Goal: Task Accomplishment & Management: Manage account settings

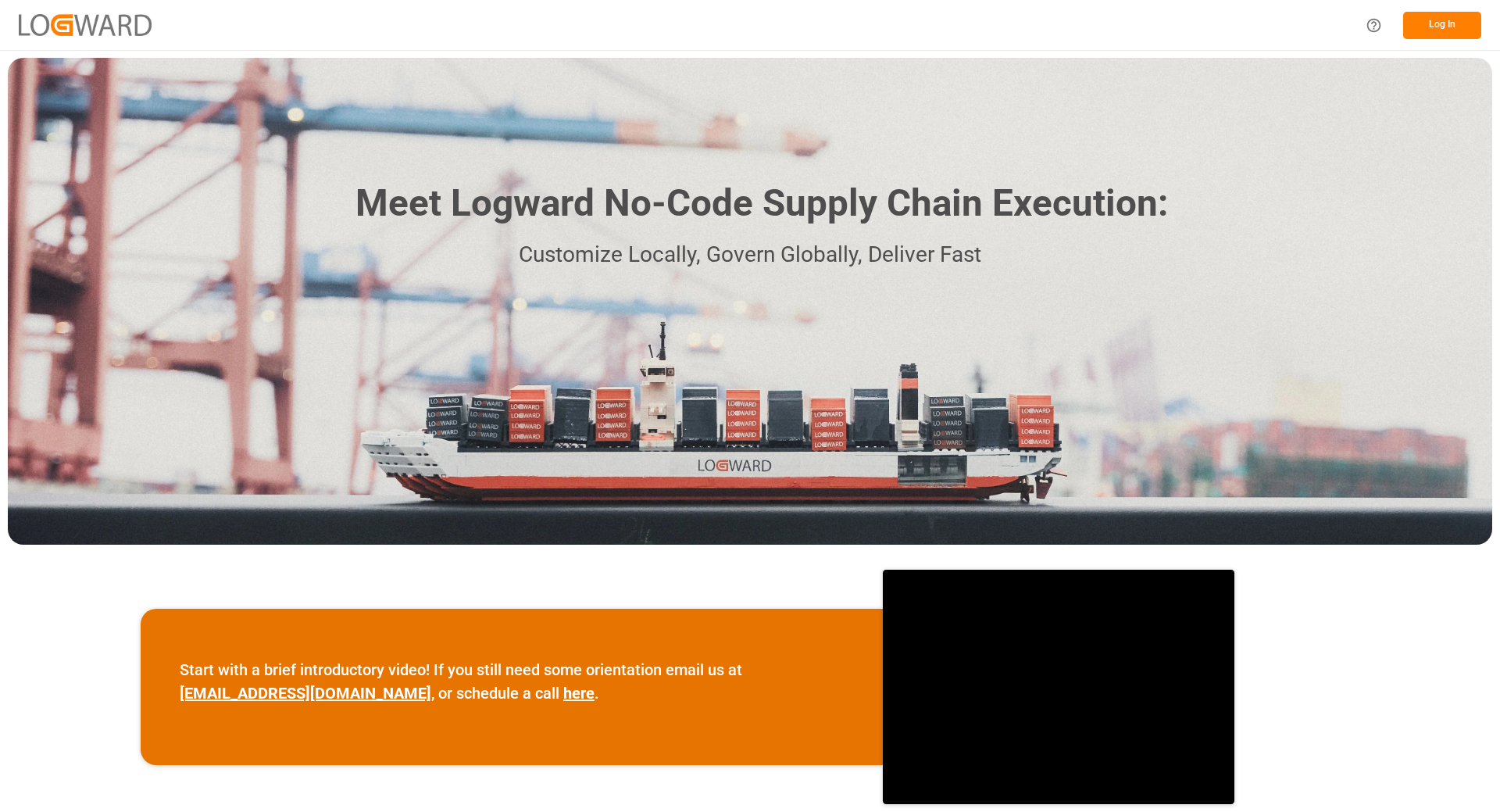
click at [1446, 22] on button "Log In" at bounding box center [1442, 25] width 78 height 27
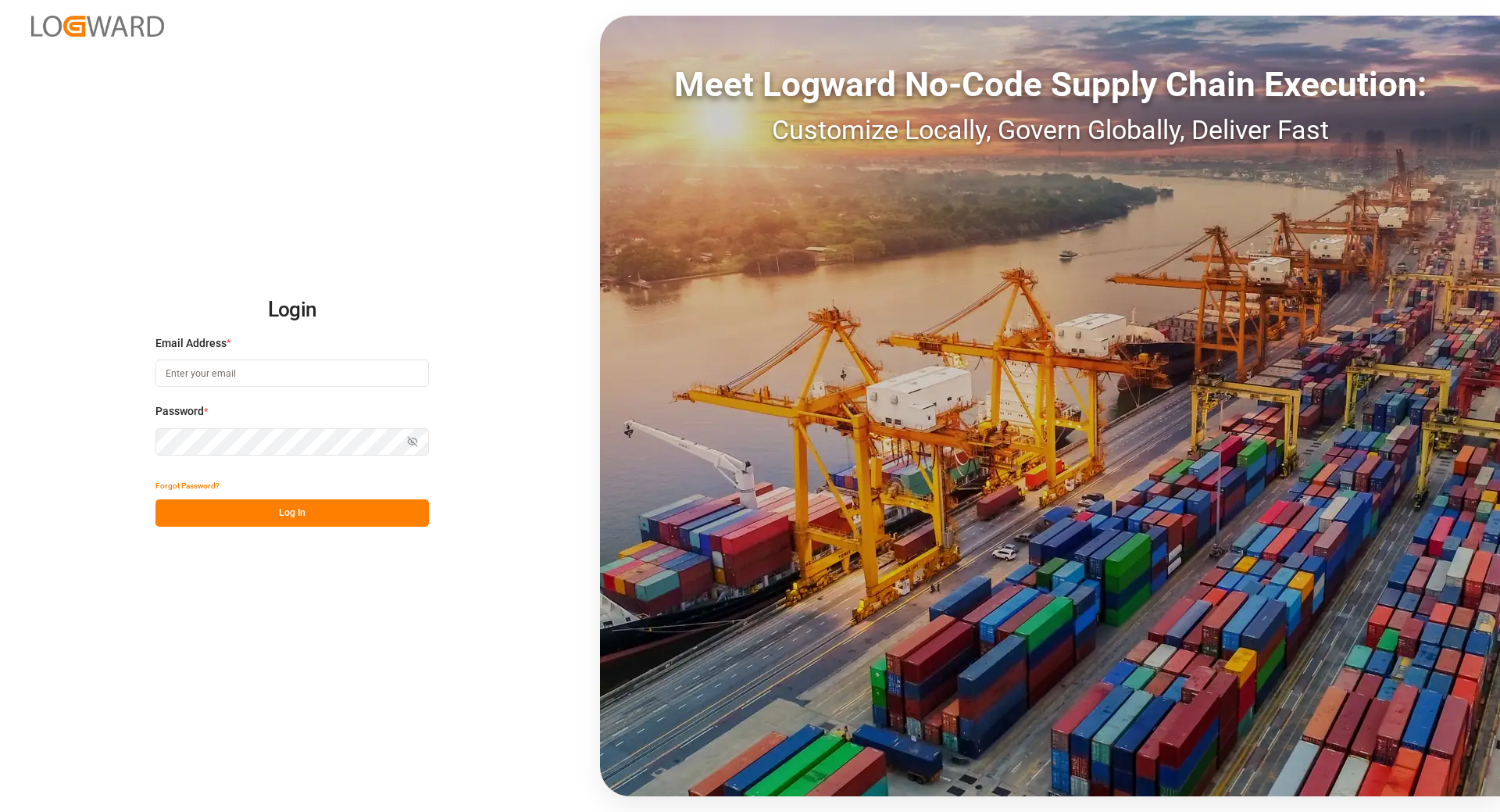
type input "tanja.schoepple@fms-logistics.com"
click at [310, 512] on button "Log In" at bounding box center [292, 513] width 273 height 27
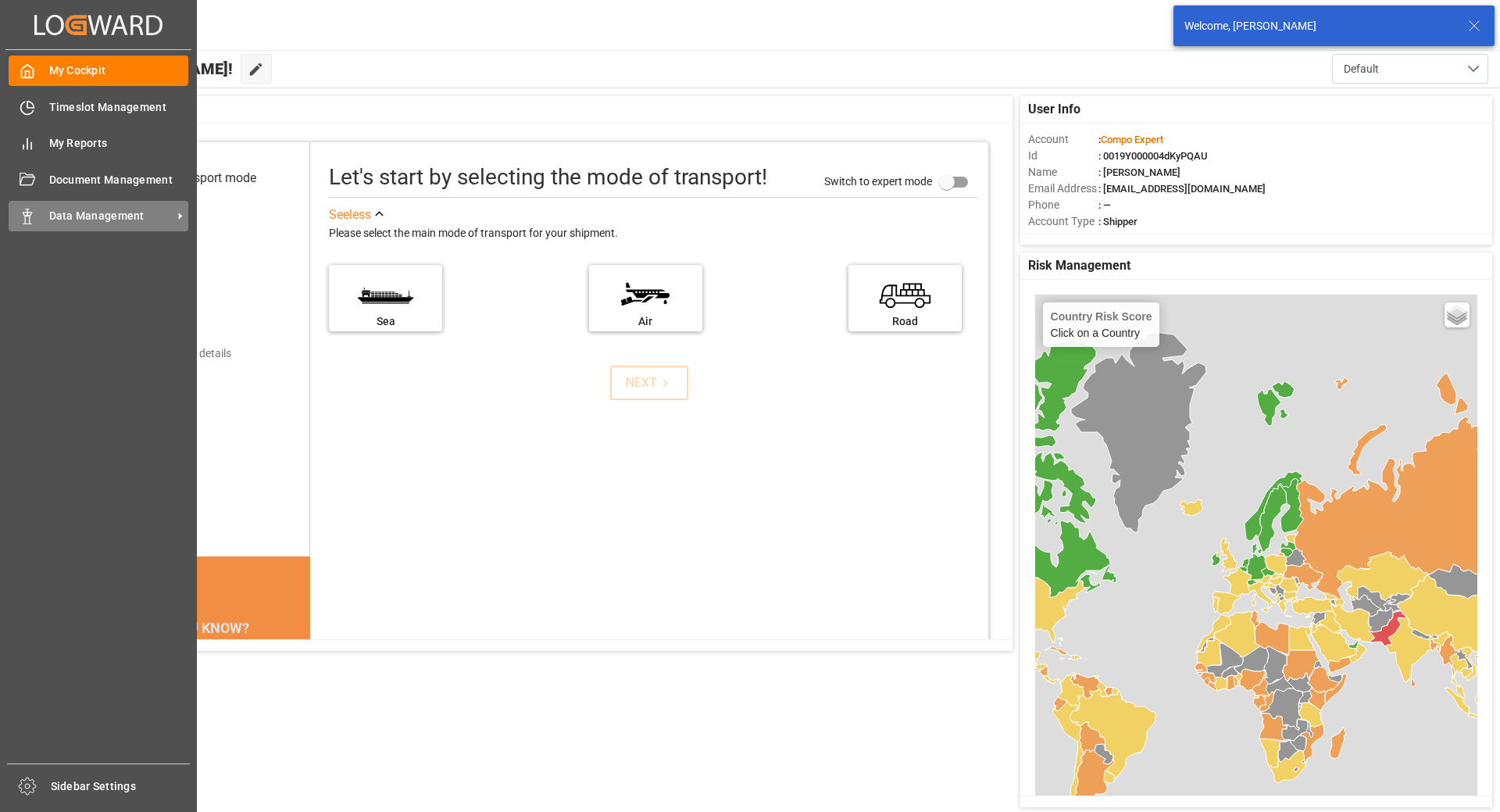
click at [79, 223] on span "Data Management" at bounding box center [110, 216] width 123 height 17
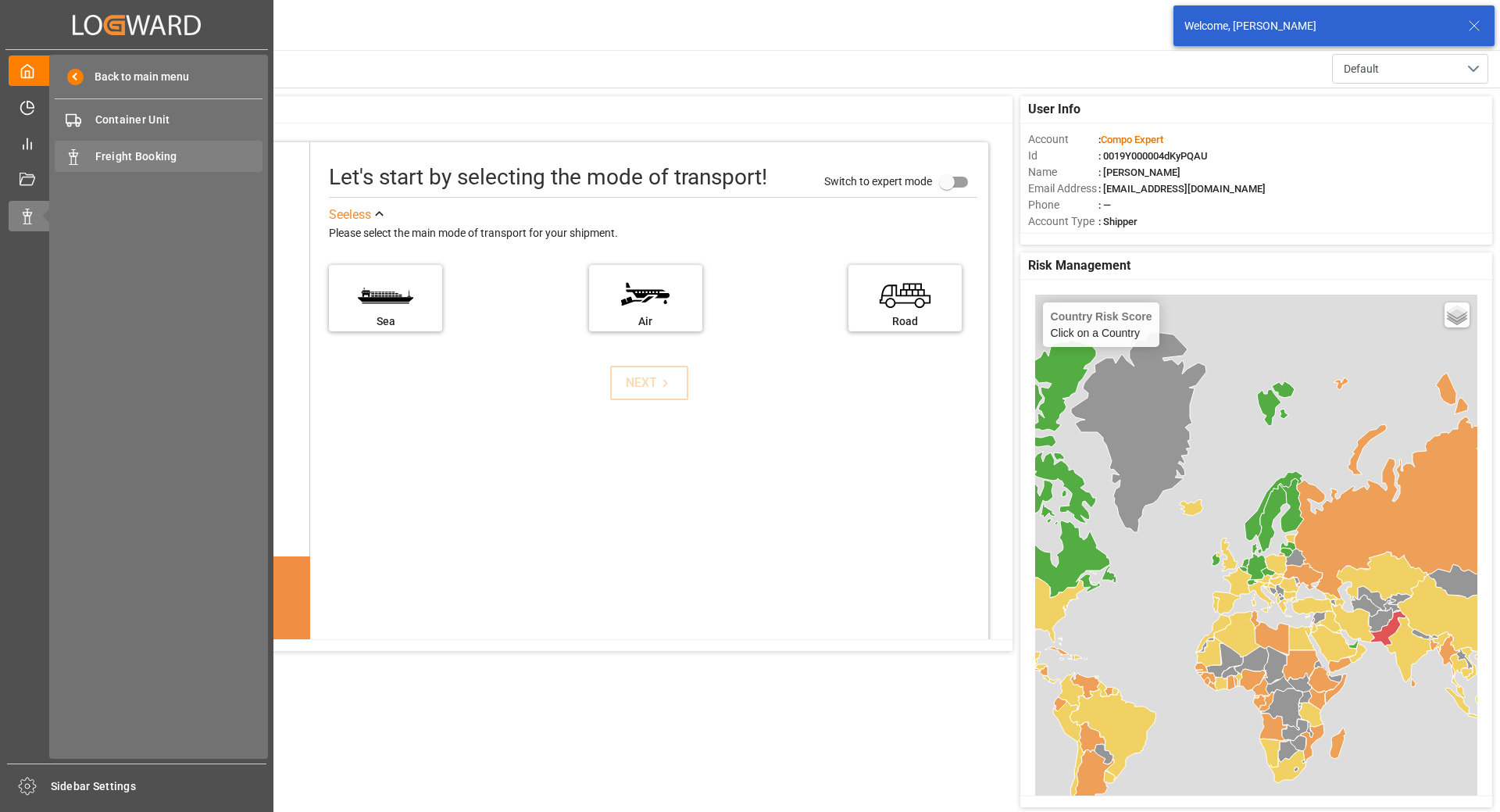
click at [155, 150] on span "Freight Booking" at bounding box center [180, 156] width 168 height 17
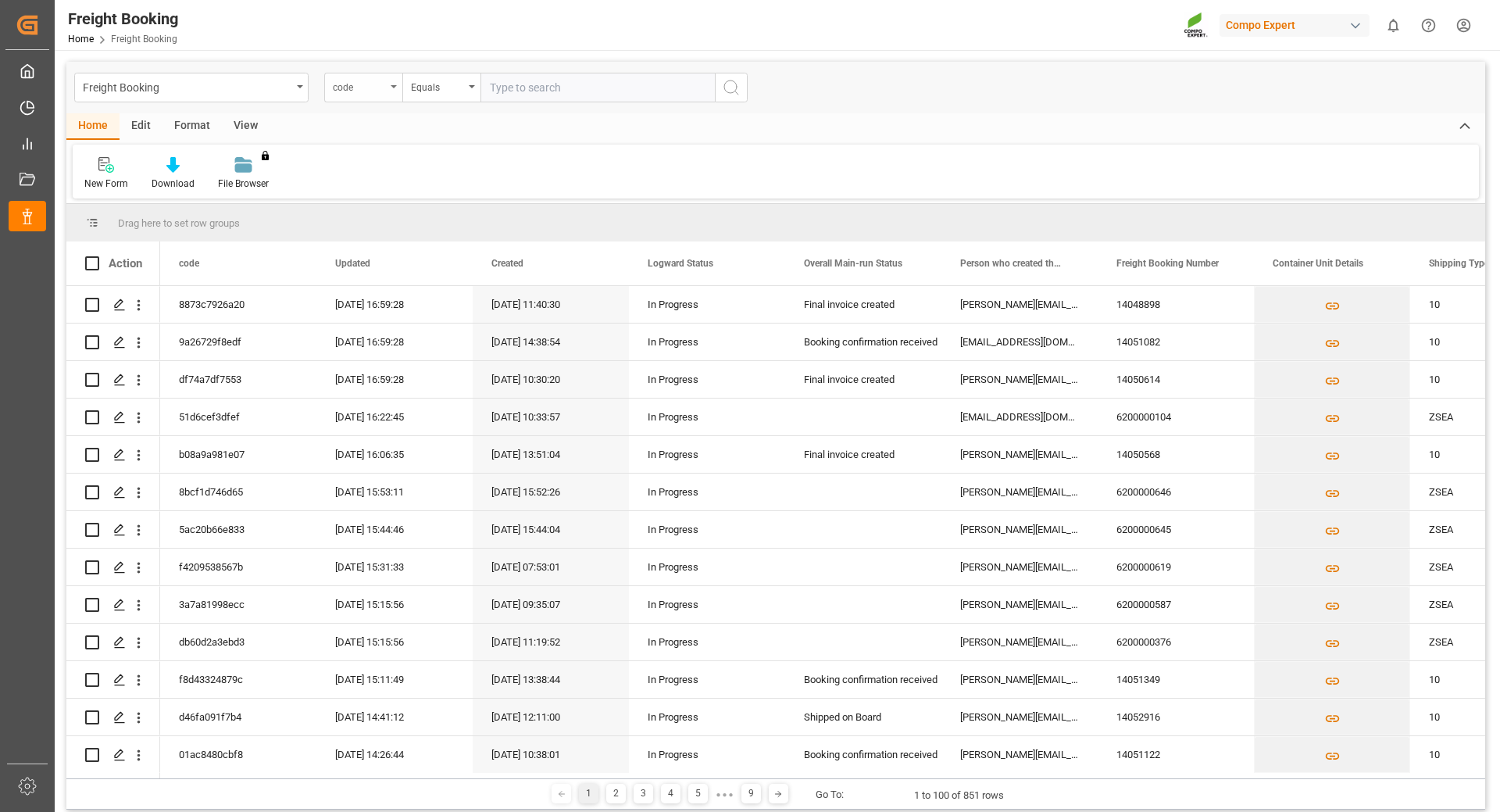
click at [384, 91] on div "code" at bounding box center [359, 85] width 53 height 18
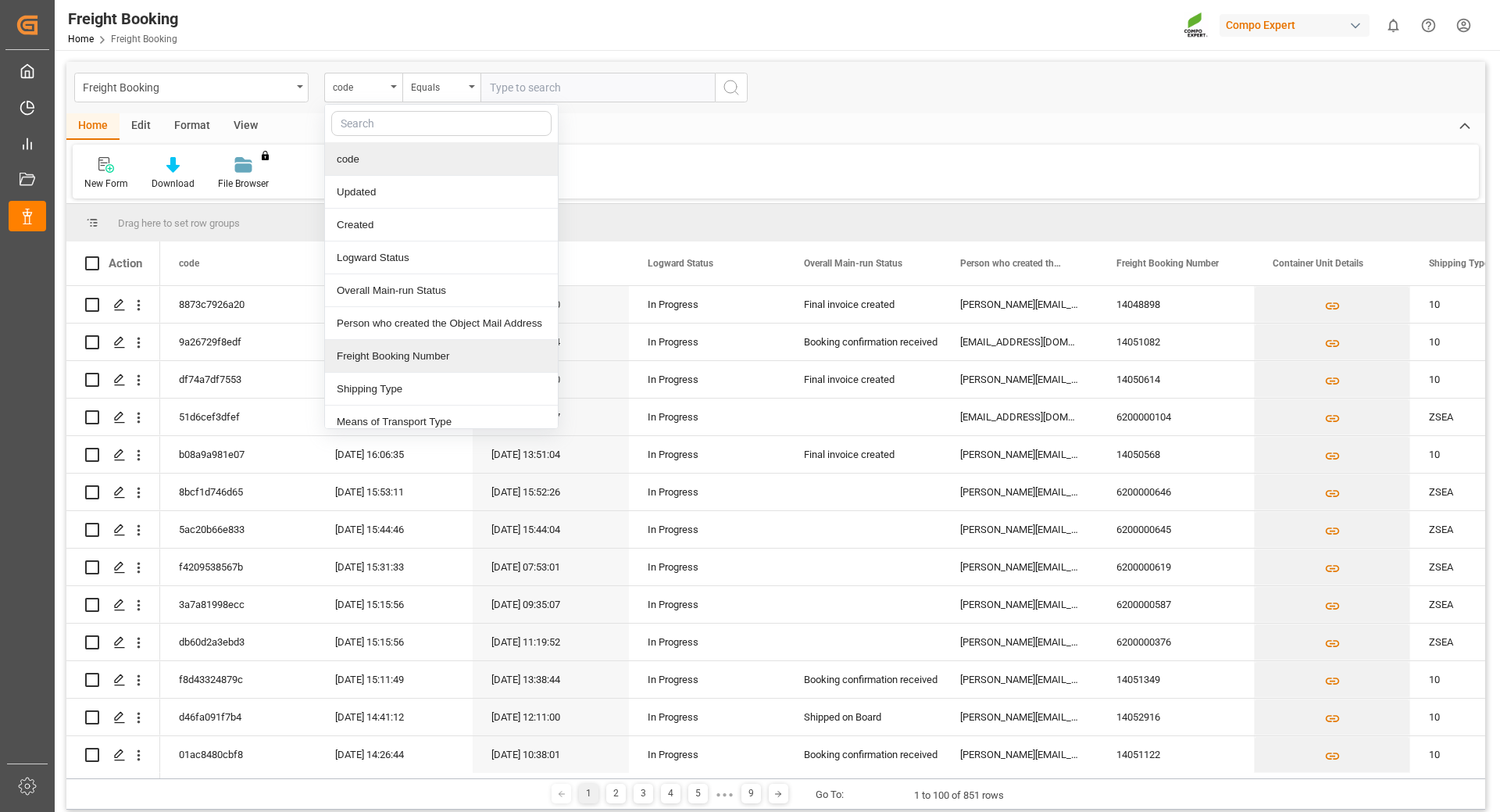
click at [413, 350] on div "Freight Booking Number" at bounding box center [441, 356] width 233 height 33
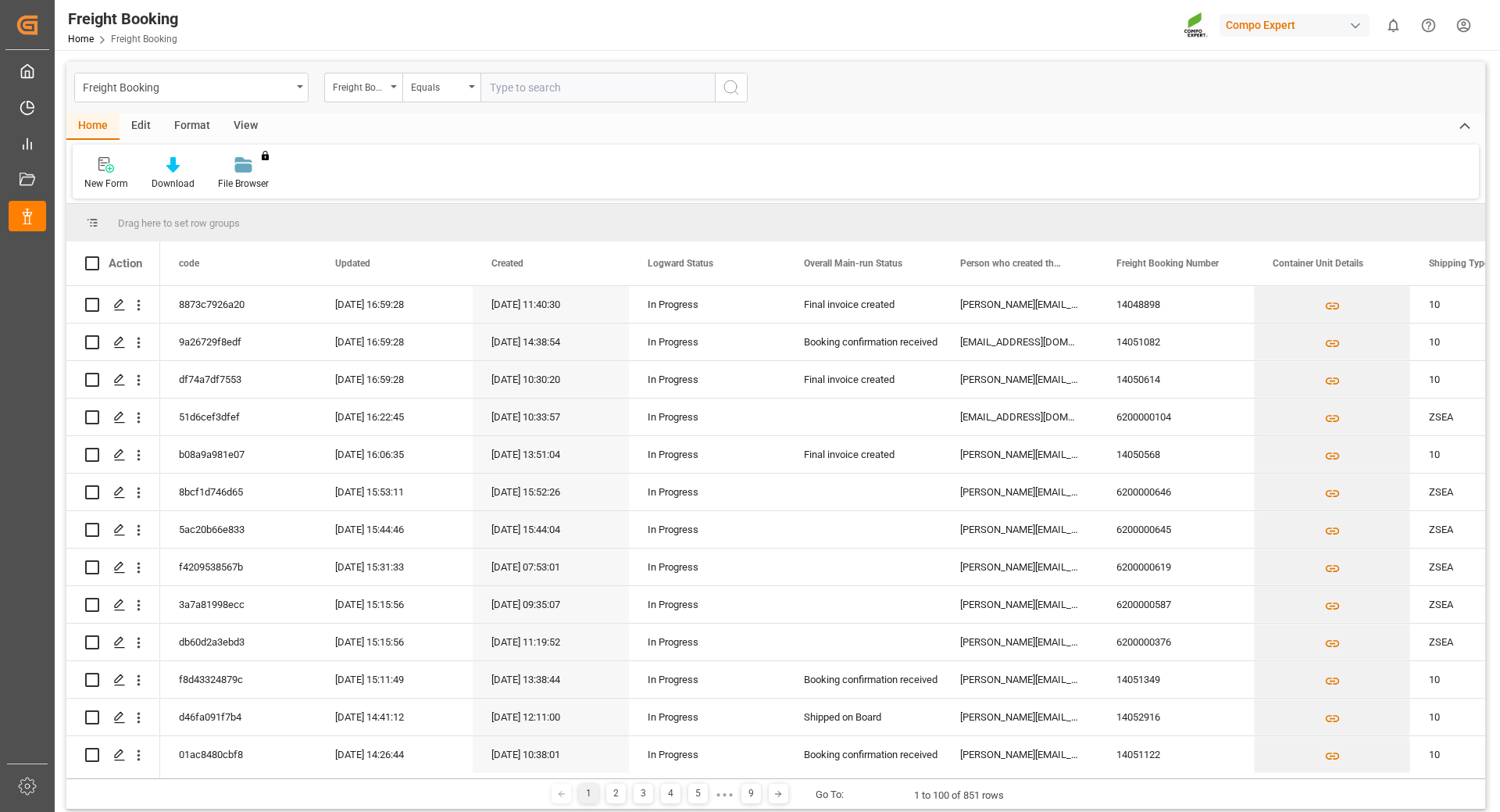
click at [566, 102] on input "text" at bounding box center [597, 87] width 234 height 29
paste input "6200000471"
type input "6200000471"
click at [742, 93] on button "search button" at bounding box center [731, 87] width 33 height 29
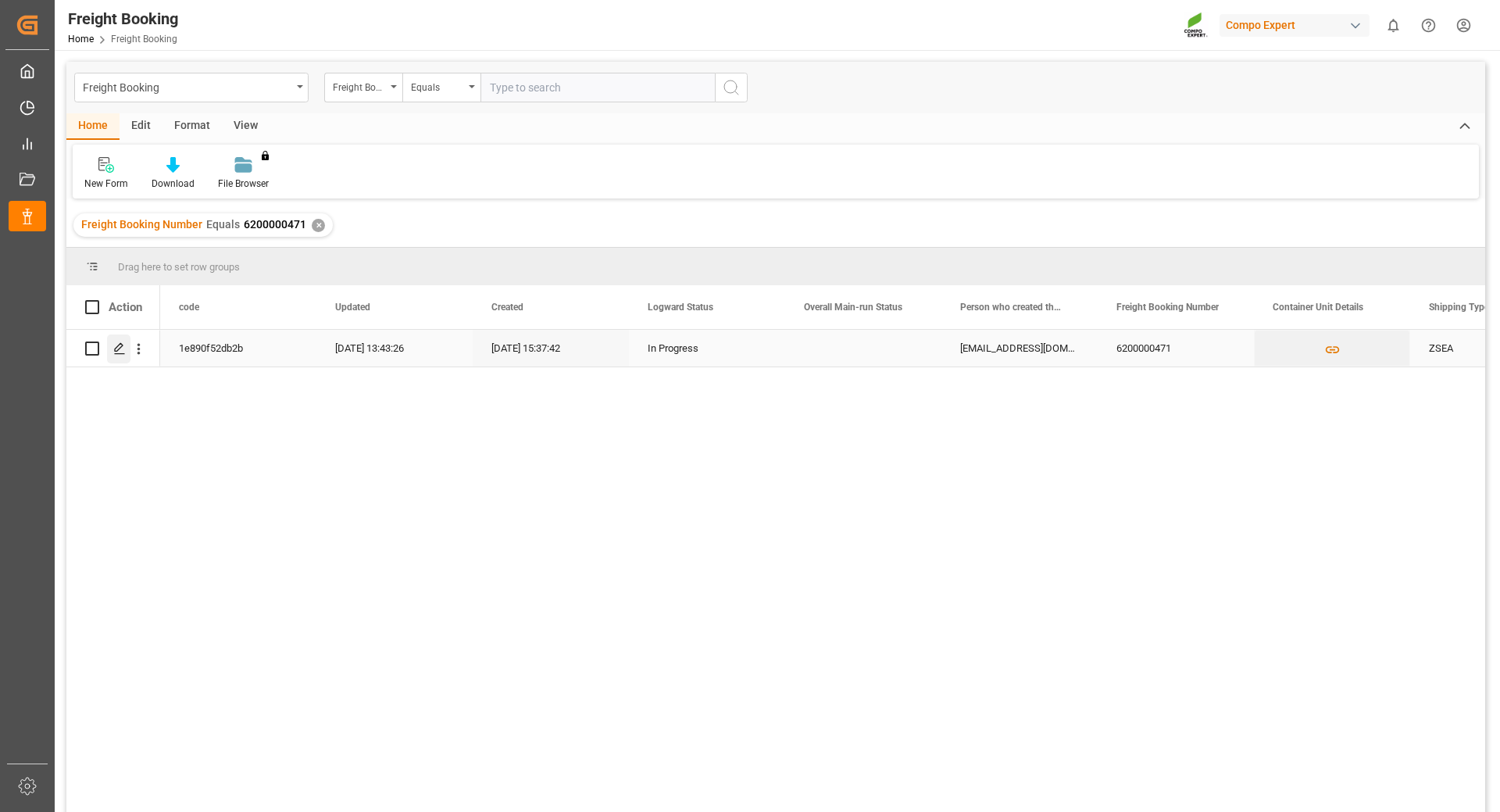
click at [121, 343] on icon "Press SPACE to select this row." at bounding box center [119, 348] width 13 height 13
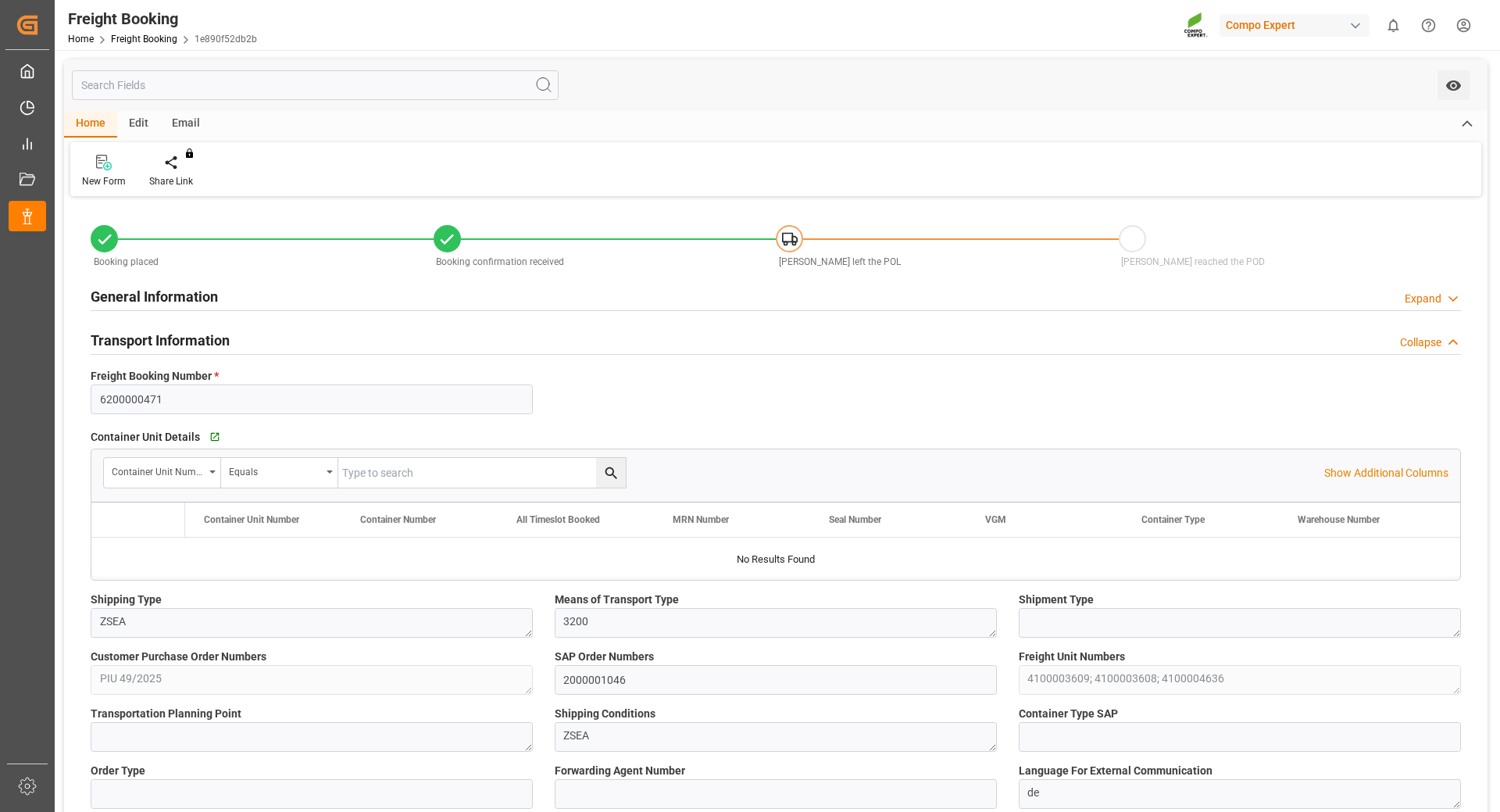
type input "Maersk"
type input "Maersk Line AS"
type input "9448748"
type input "BEANR"
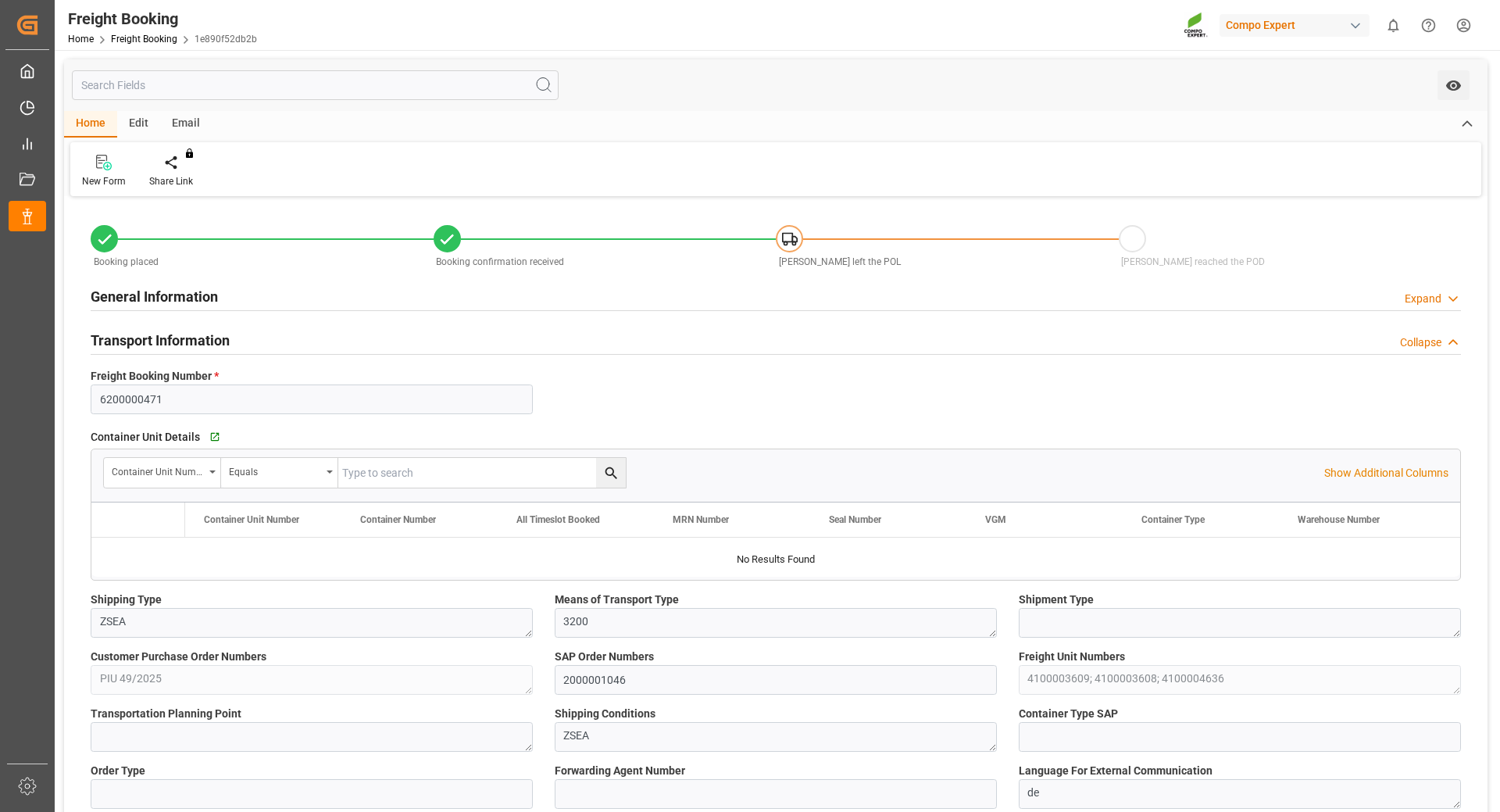
type input "TRIZM"
type input "0"
type input "69311.6"
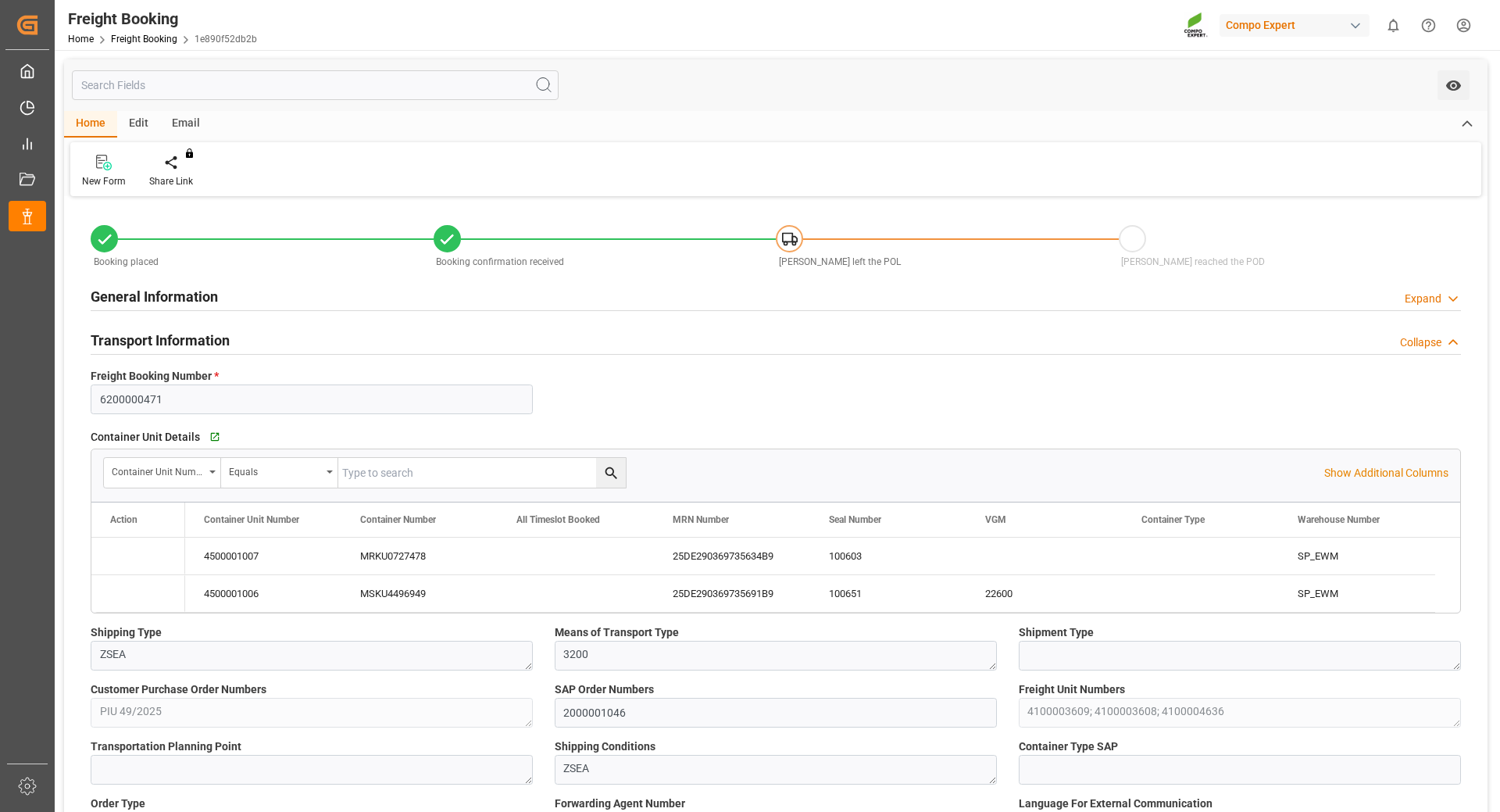
type input "[DATE] 01:00"
type input "[DATE] 00:00"
type input "[DATE] 03:00"
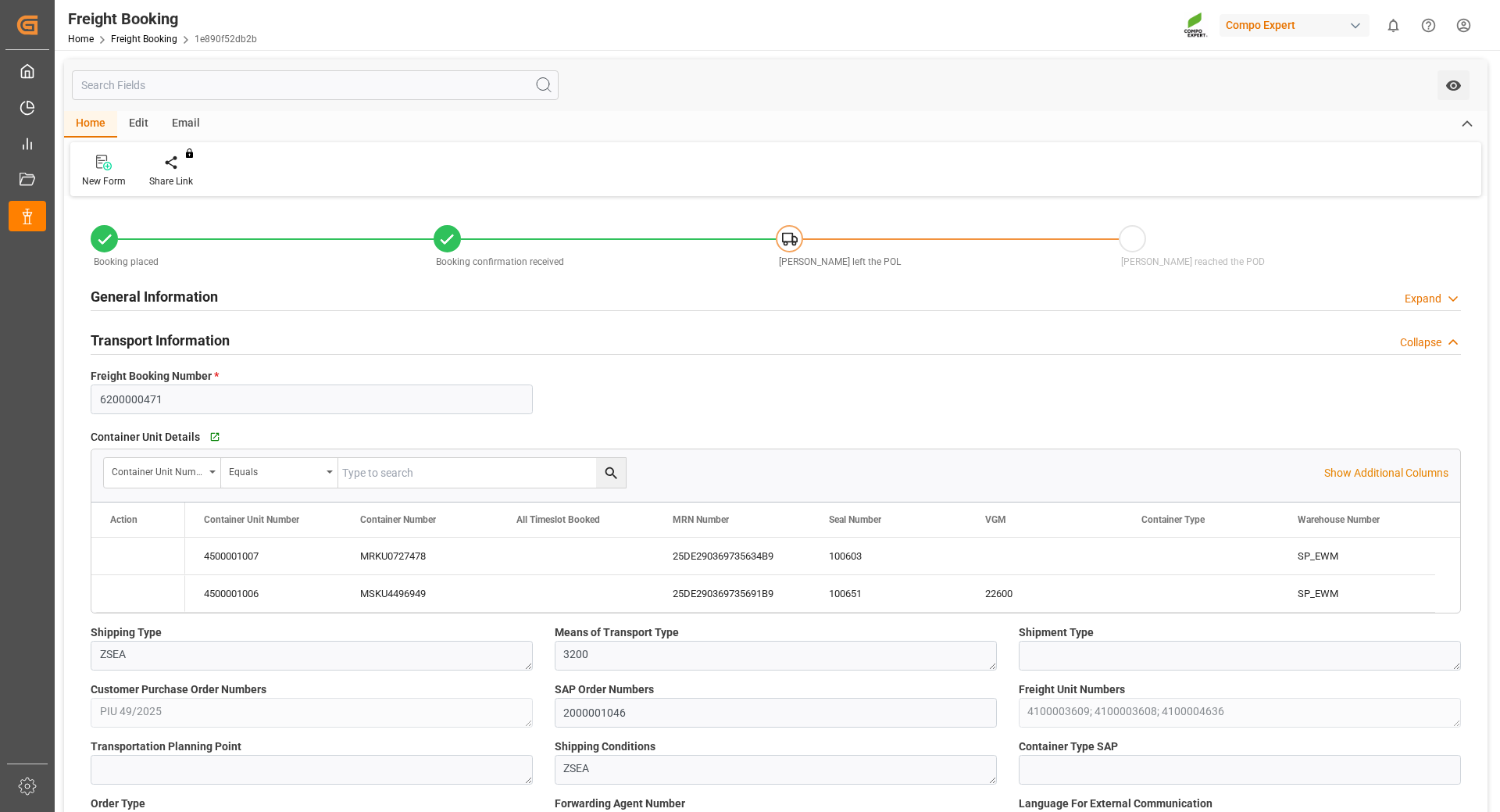
type input "[DATE] 15:37"
type input "[DATE] 17:17"
type input "[DATE] 07:40"
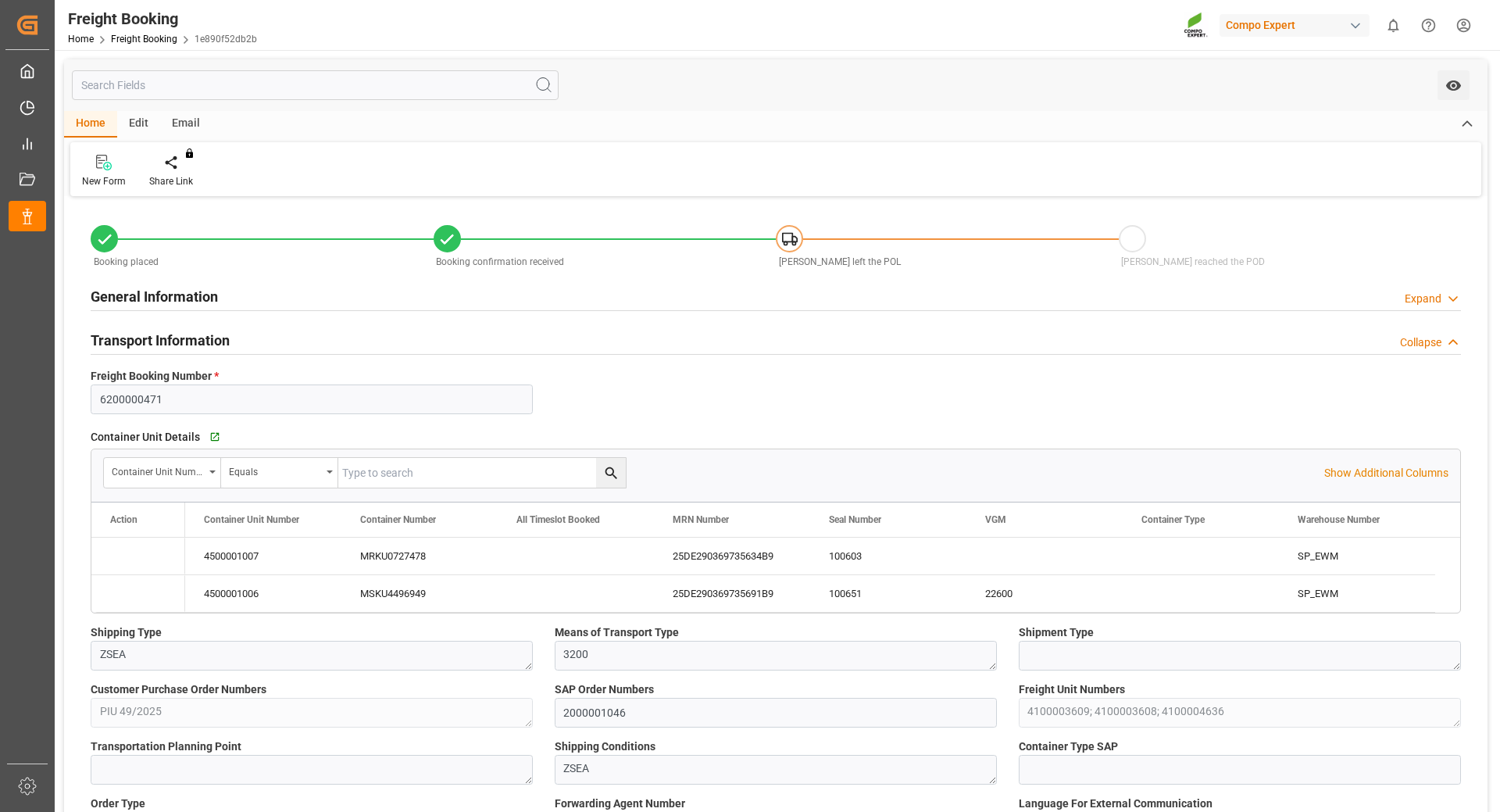
type input "[DATE] 07:40"
type input "[DATE] 13:12"
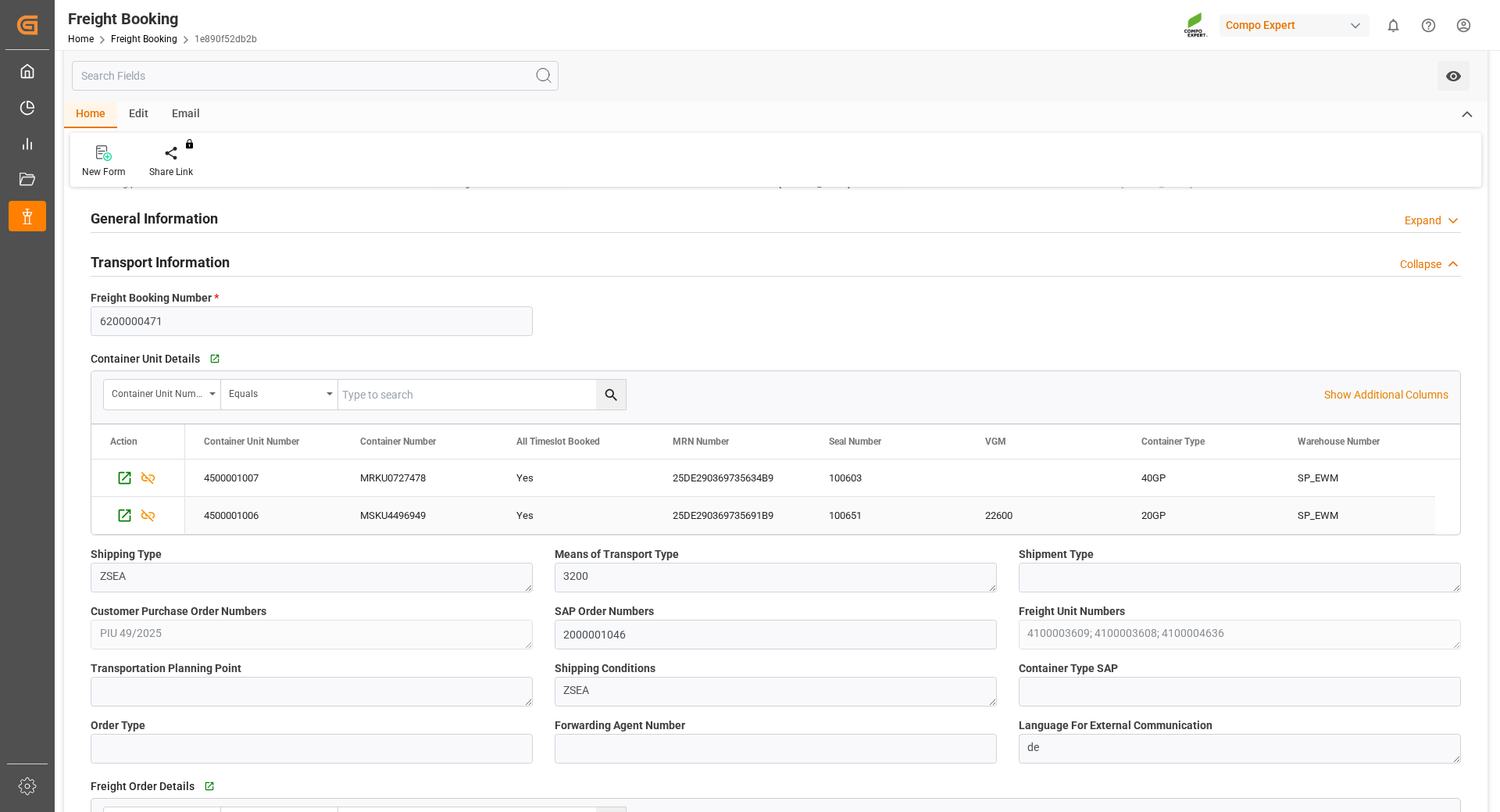
drag, startPoint x: 389, startPoint y: 515, endPoint x: 778, endPoint y: 433, distance: 397.5
click at [389, 515] on div "MSKU4496949" at bounding box center [420, 515] width 156 height 37
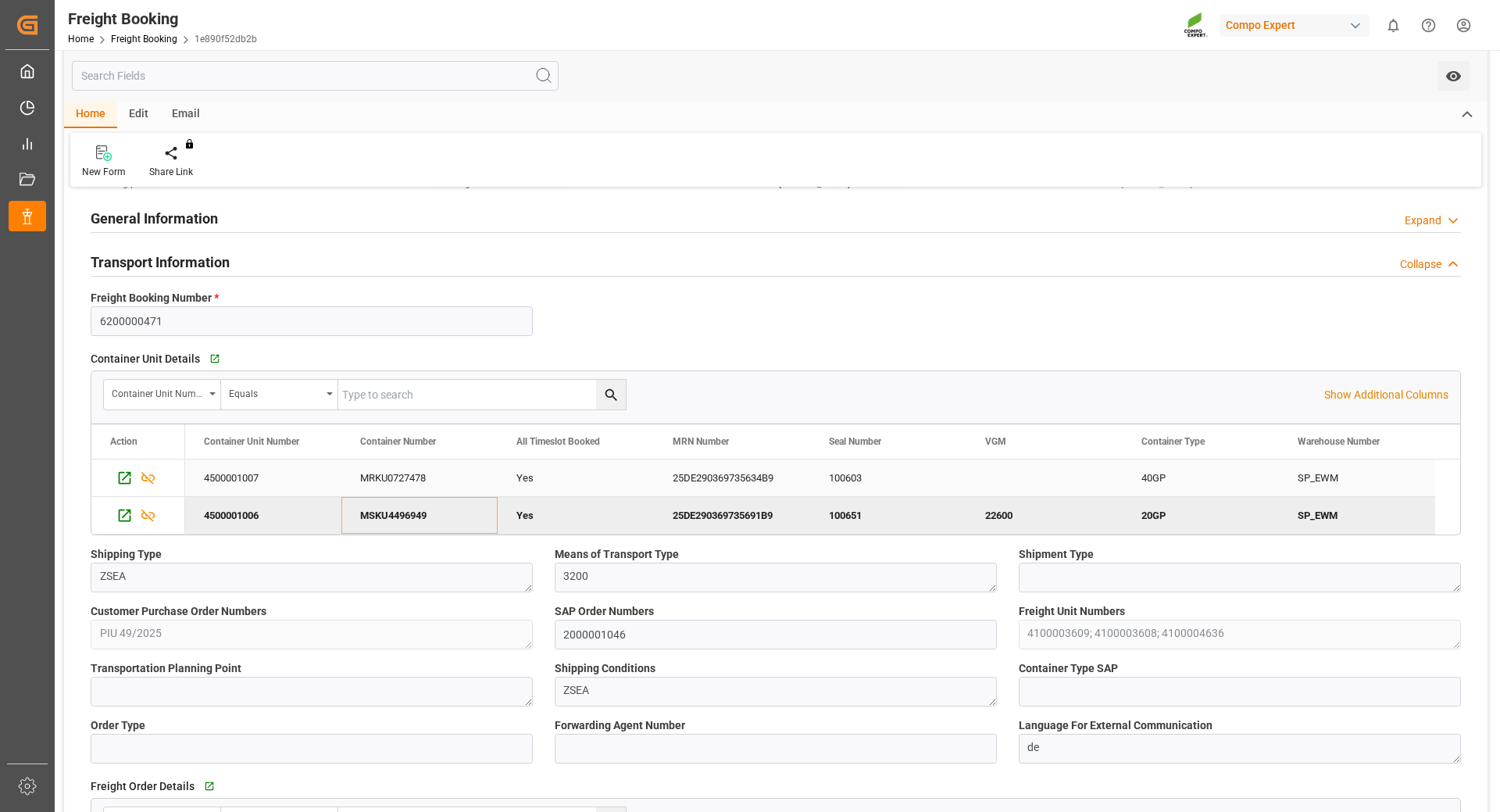
click at [417, 473] on div "MRKU0727478" at bounding box center [420, 478] width 156 height 37
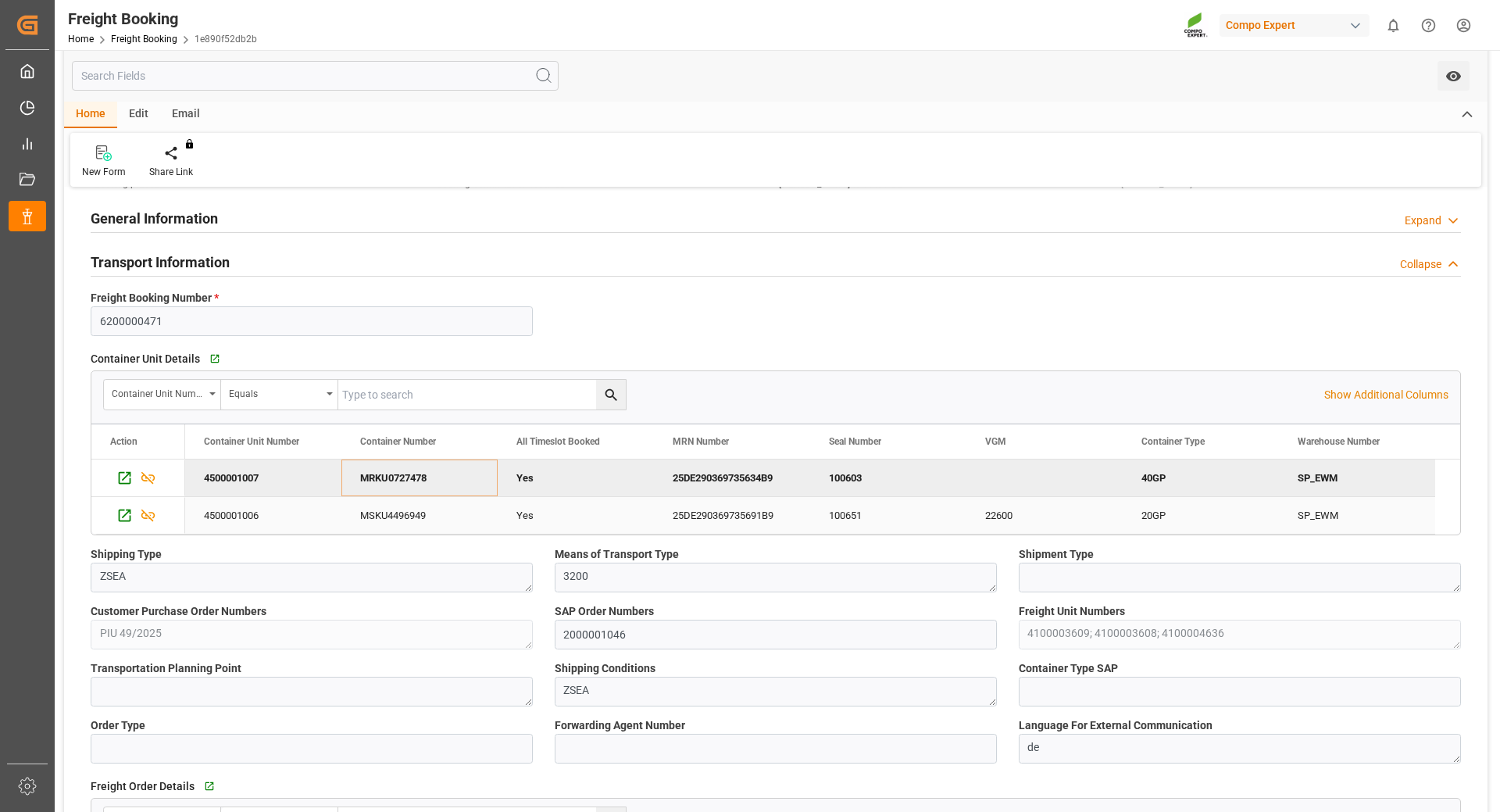
click at [742, 511] on div "25DE290369735691B9" at bounding box center [732, 515] width 156 height 37
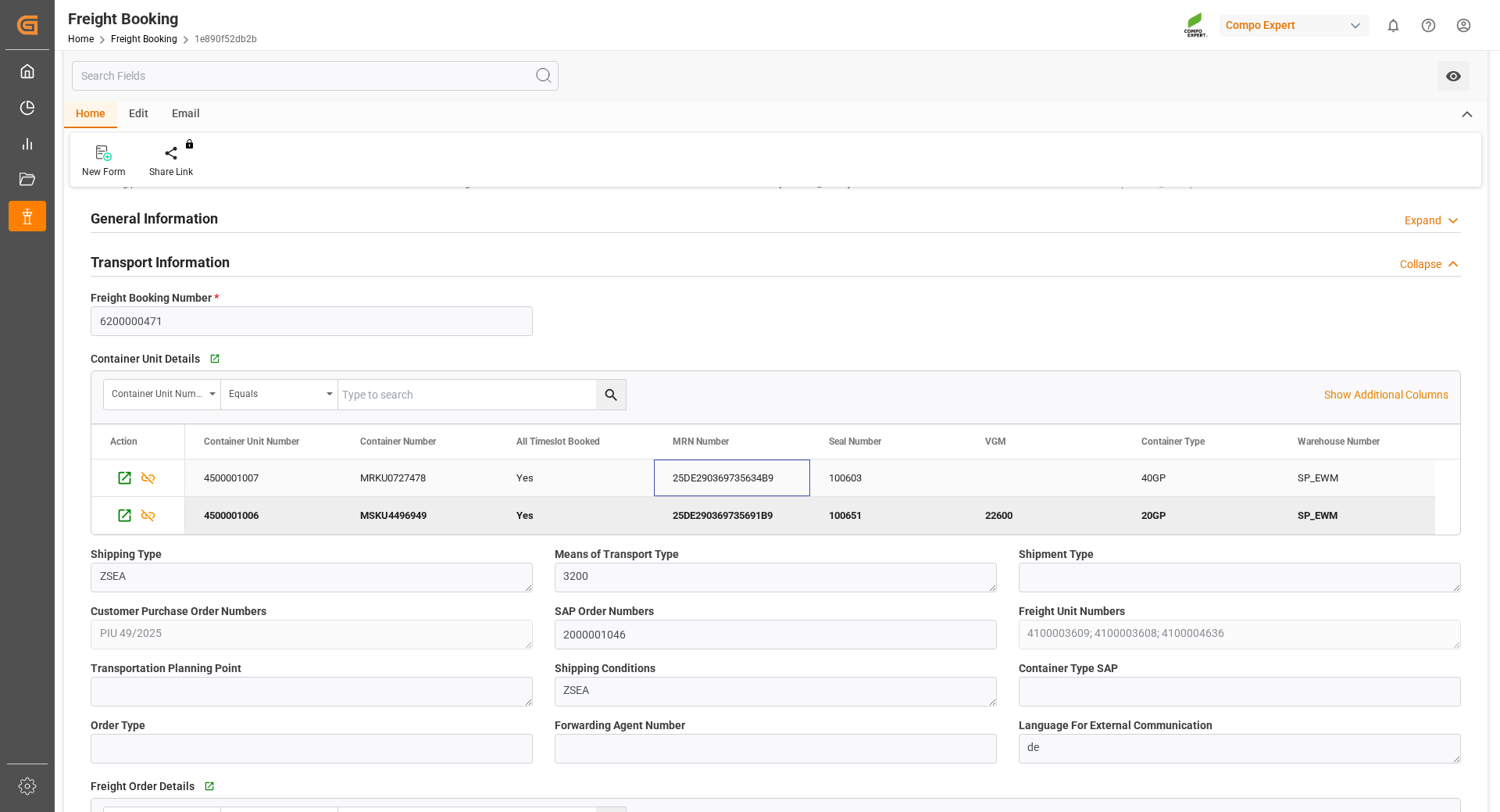
click at [711, 491] on div "25DE290369735634B9" at bounding box center [732, 478] width 156 height 37
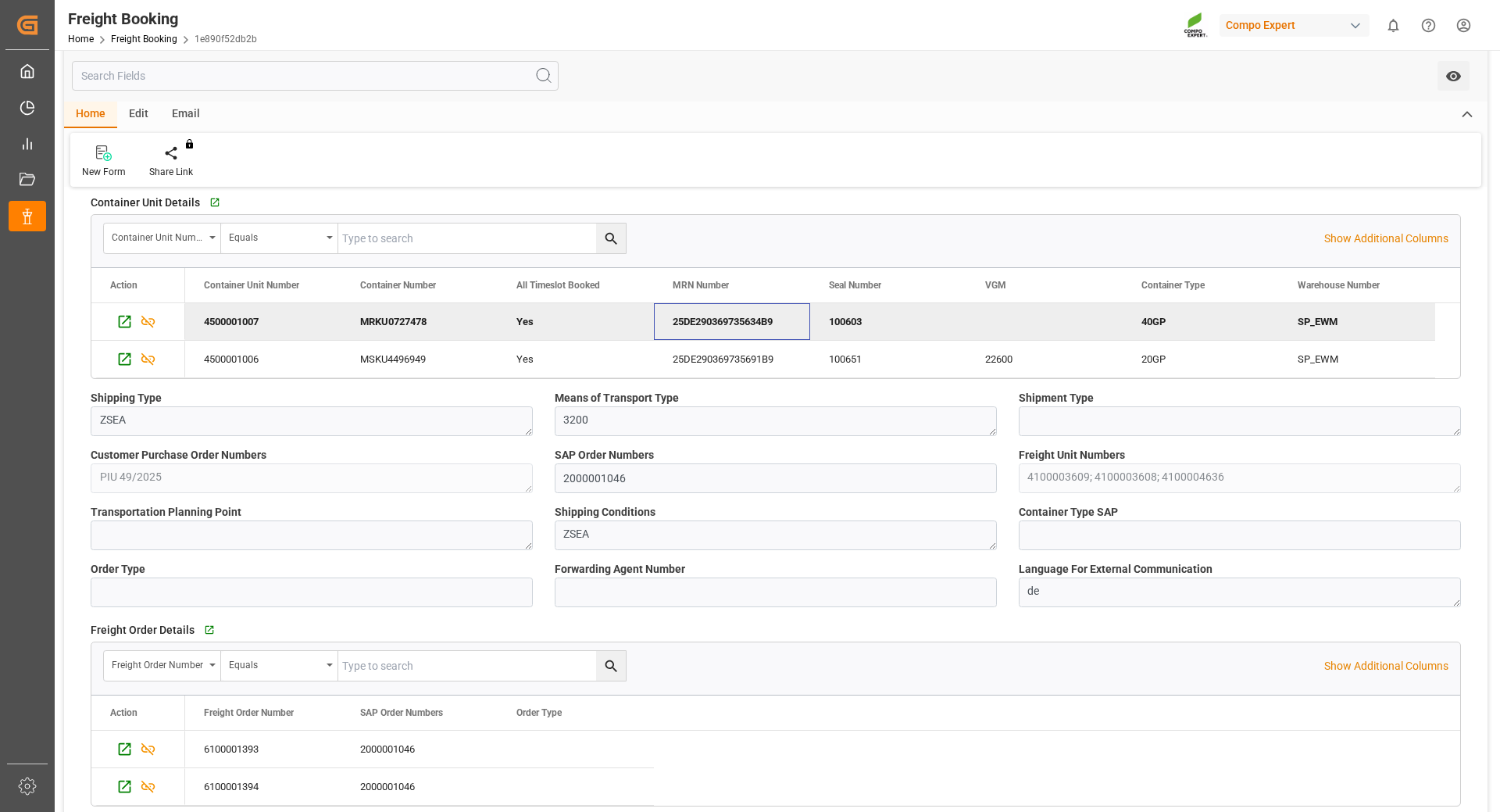
scroll to position [312, 0]
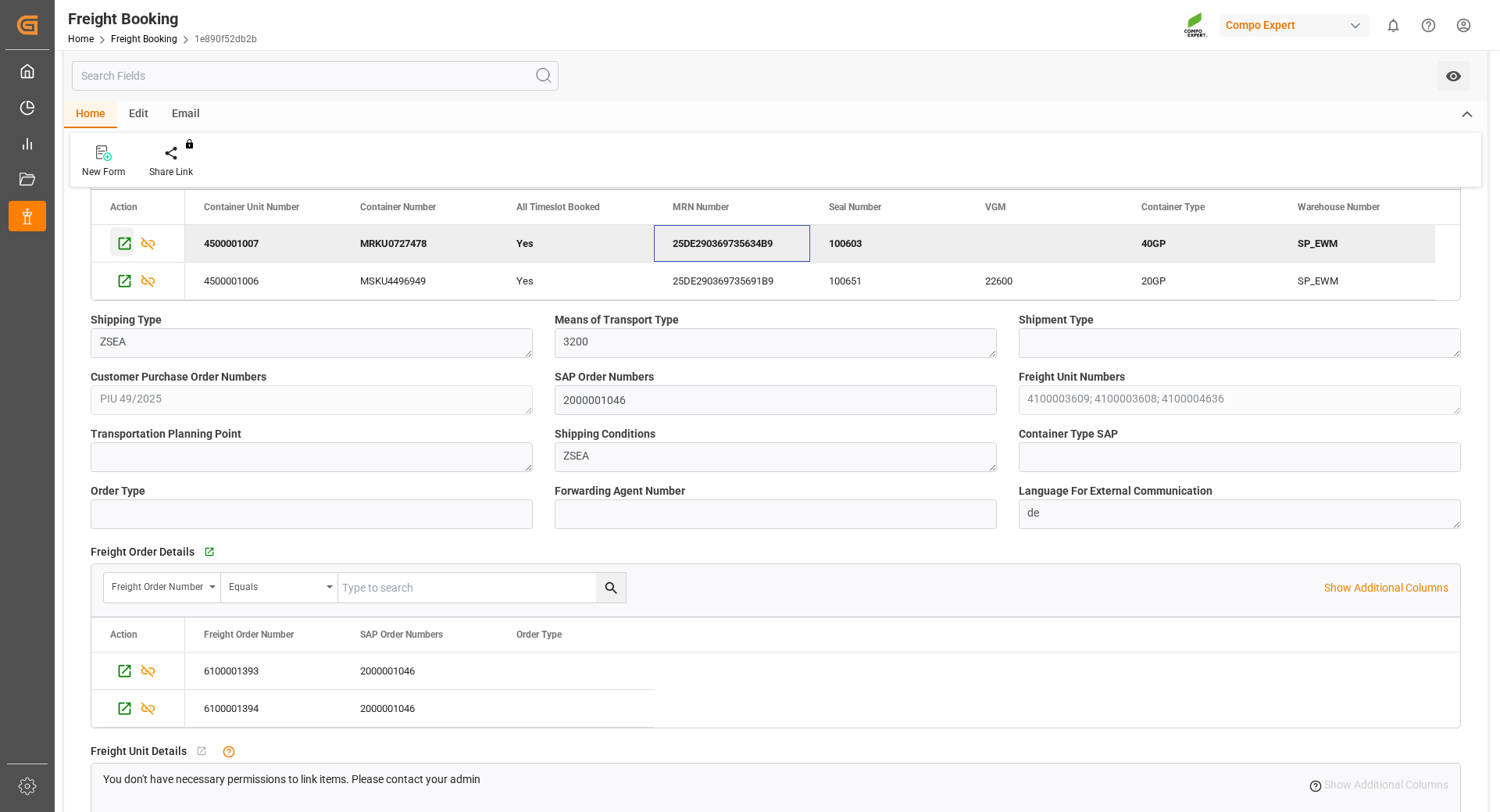
click at [123, 246] on icon "Press SPACE to deselect this row." at bounding box center [124, 243] width 17 height 17
click at [1469, 21] on html "Created by potrace 1.15, written by Peter Selinger 2001-2017 Created by potrace…" at bounding box center [750, 406] width 1500 height 812
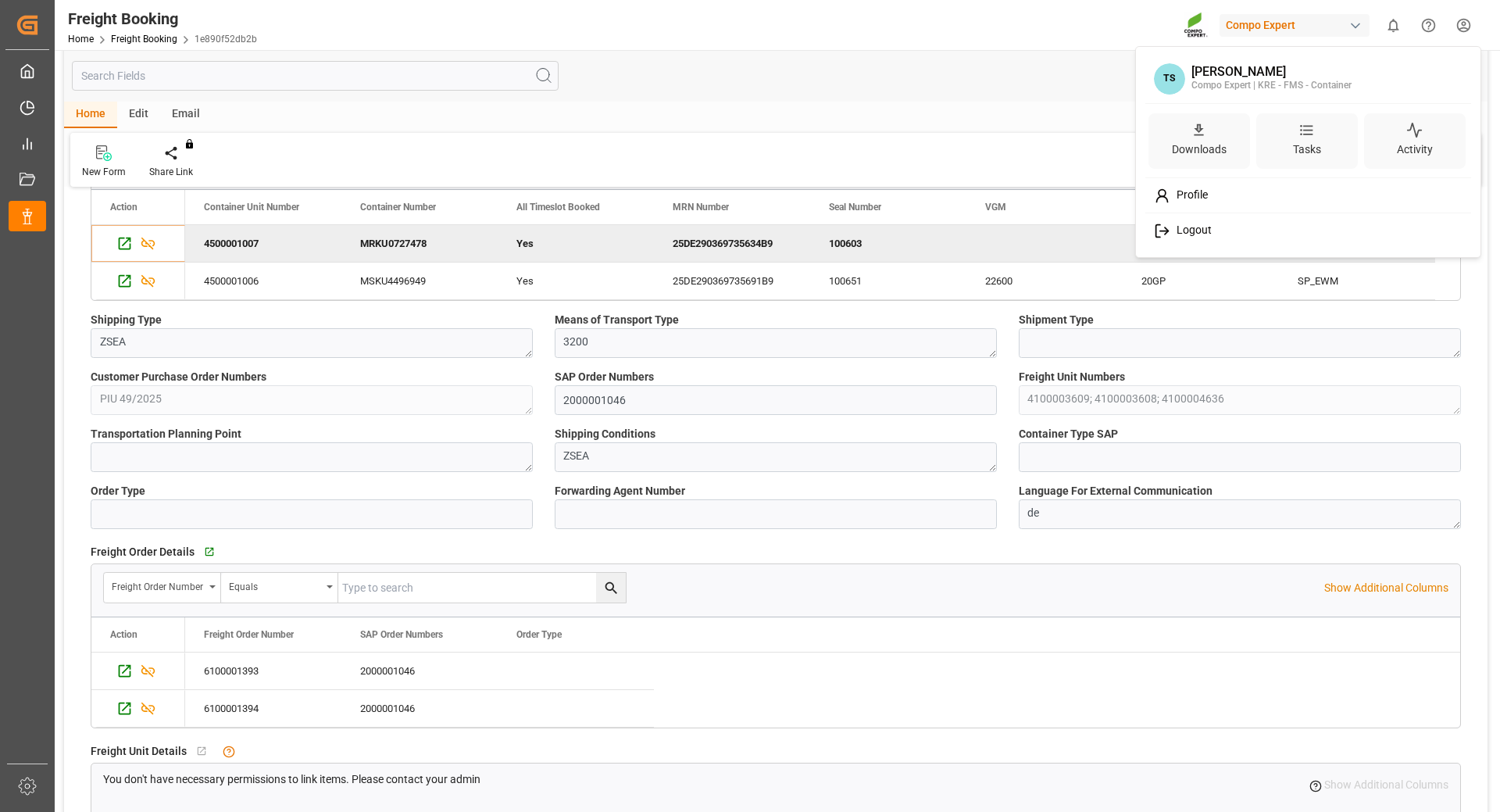
click at [1186, 225] on span "Logout" at bounding box center [1191, 230] width 41 height 14
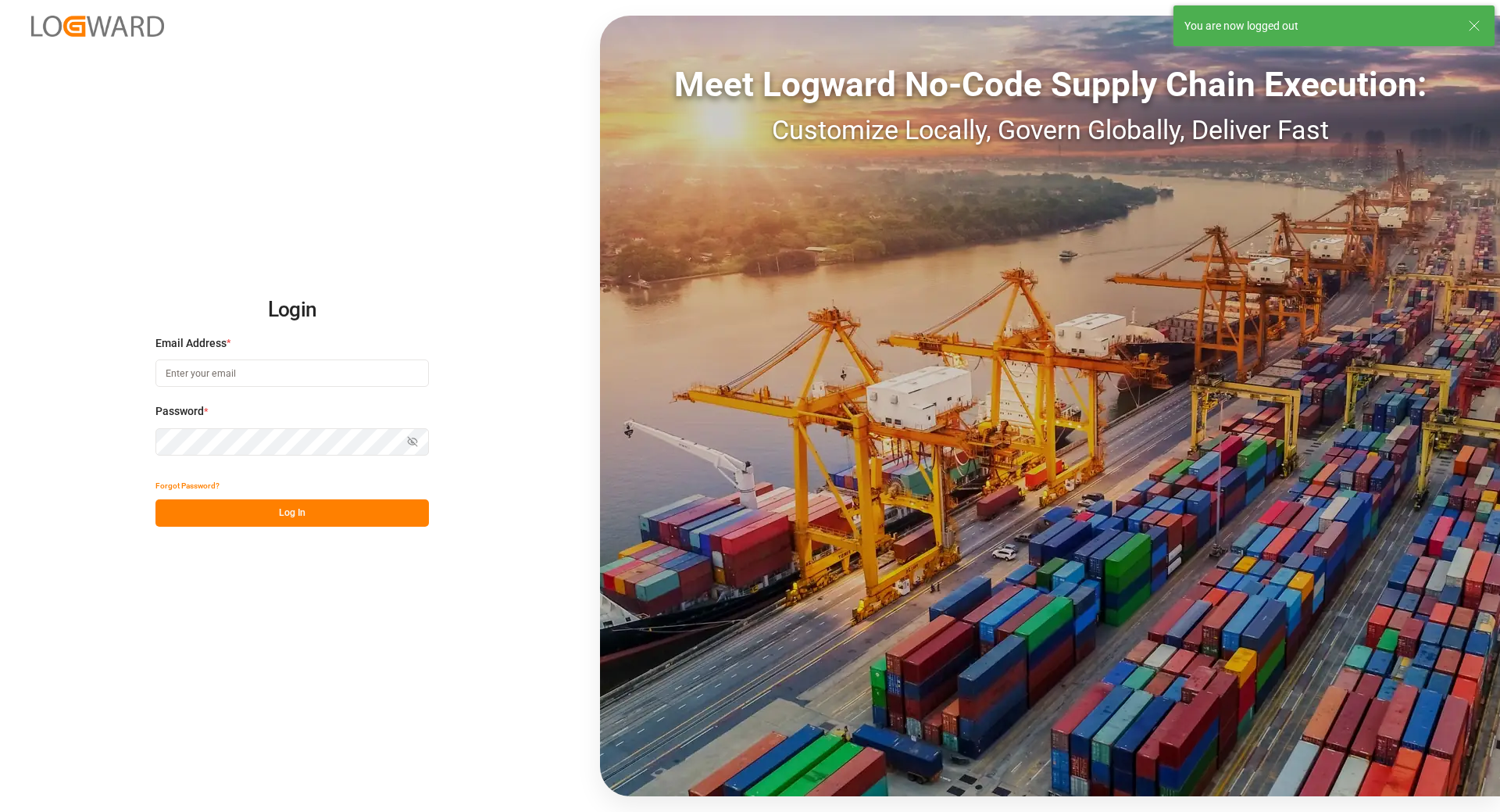
type input "tanja.schoepple@fms-logistics.com"
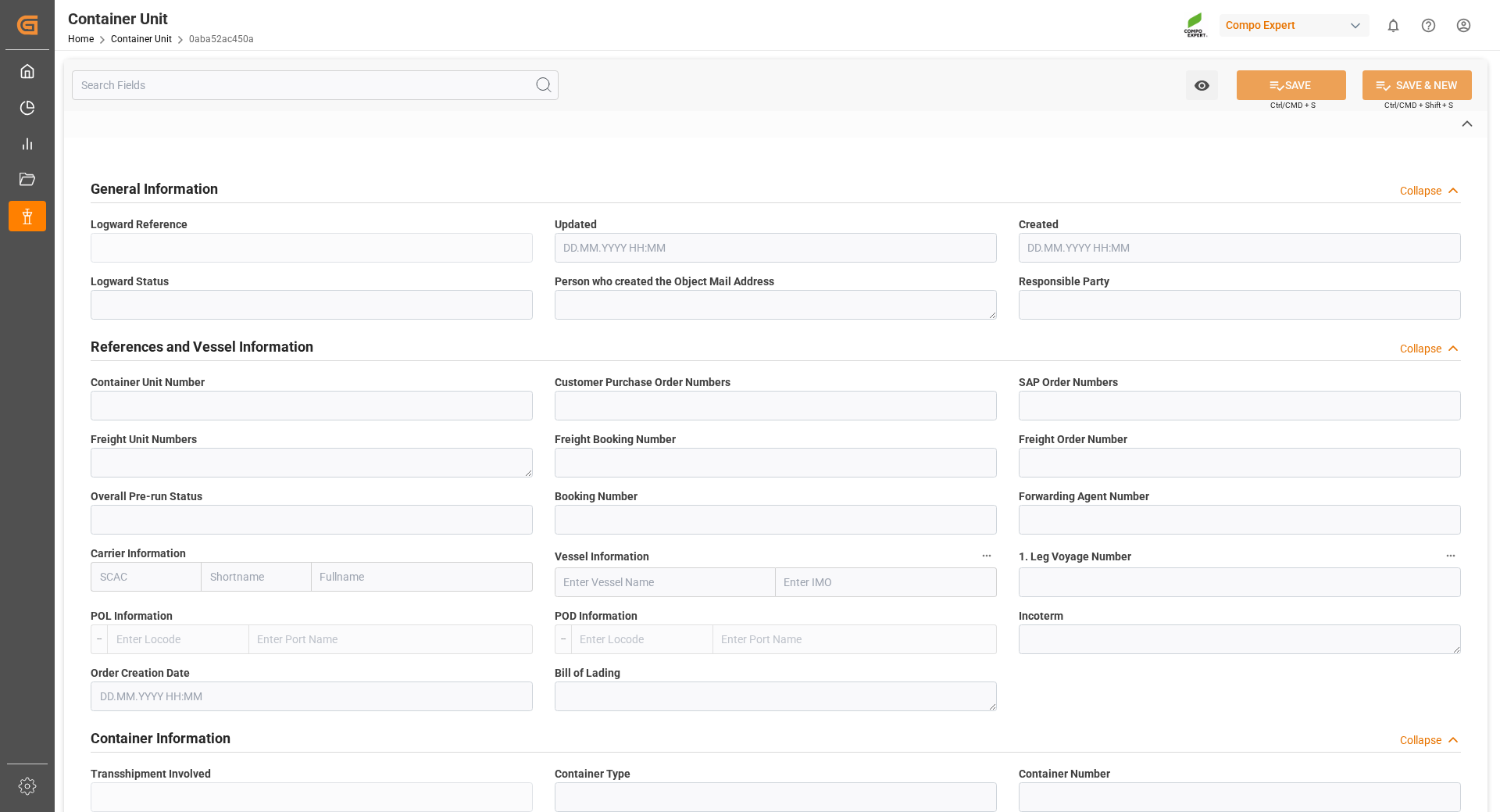
type input "4500001007"
type input "PIU 49/2025"
type input "2000001046"
type textarea "4100003608; 4100004636"
type input "6200000471"
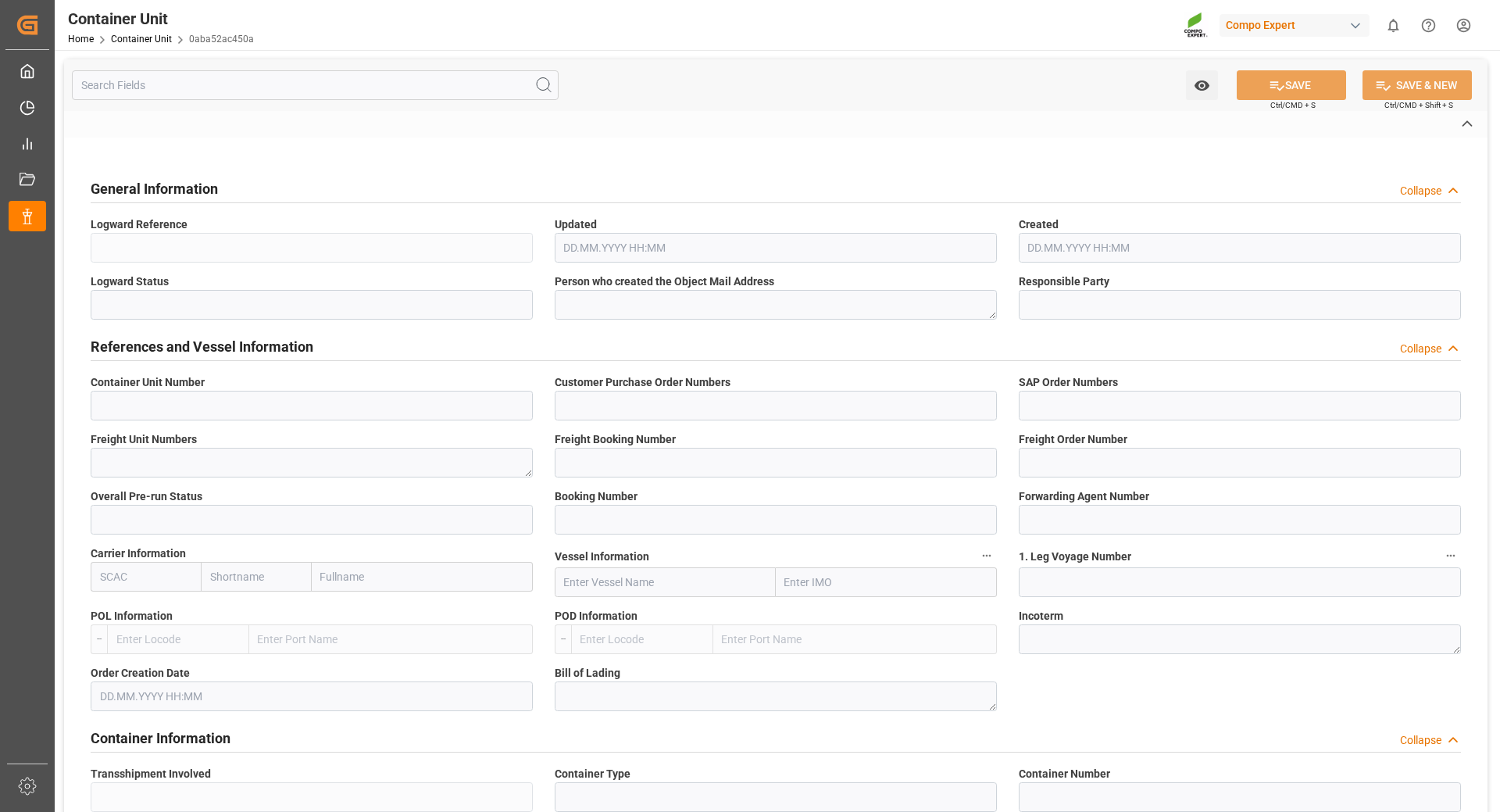
type input "6100001394"
type input "2"
type input "258573911"
type input "6600387"
type input "MAEU"
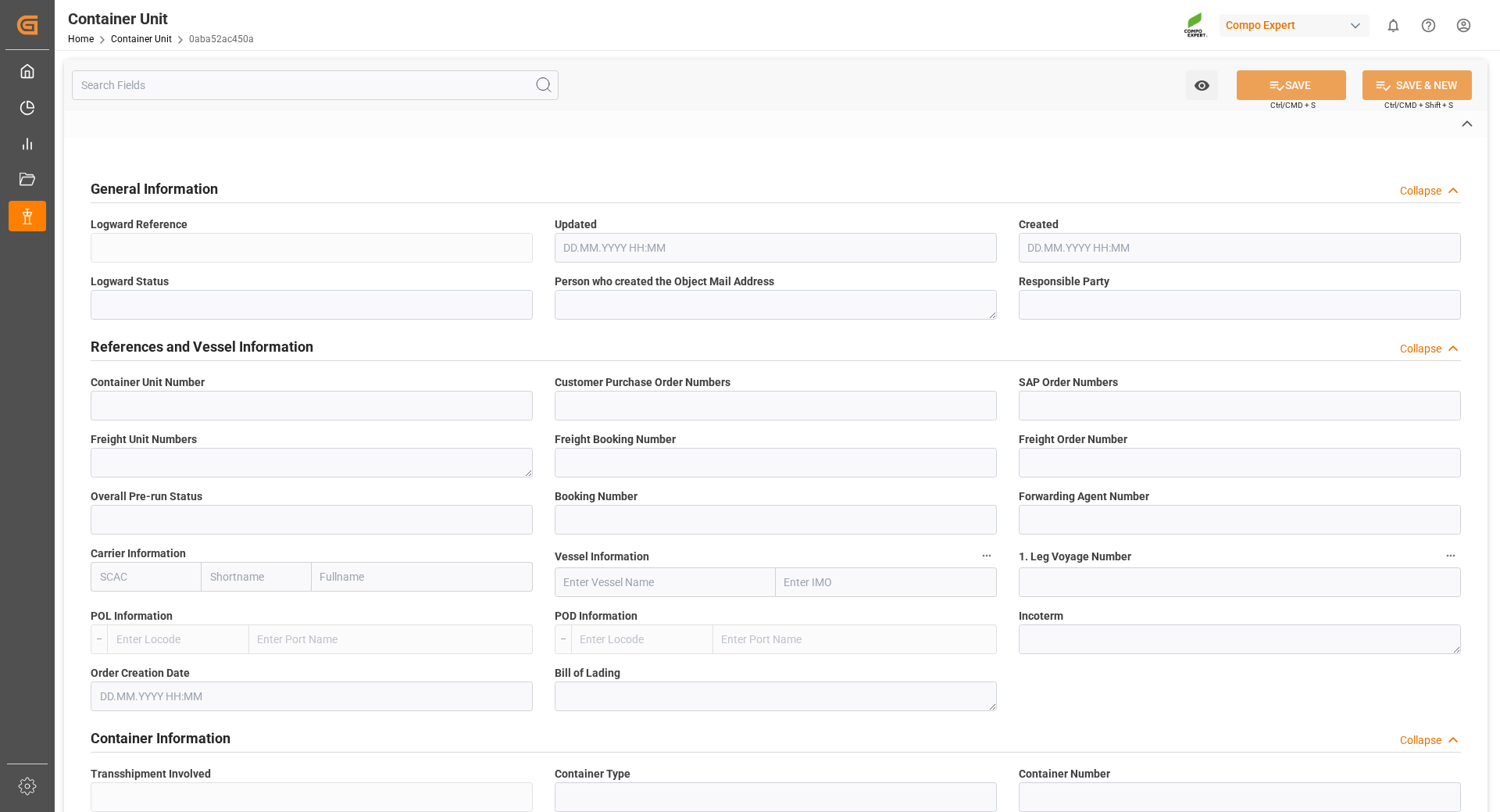
type input "COSCO [GEOGRAPHIC_DATA]"
type input "539S"
type input "[GEOGRAPHIC_DATA]"
type textarea "CIF"
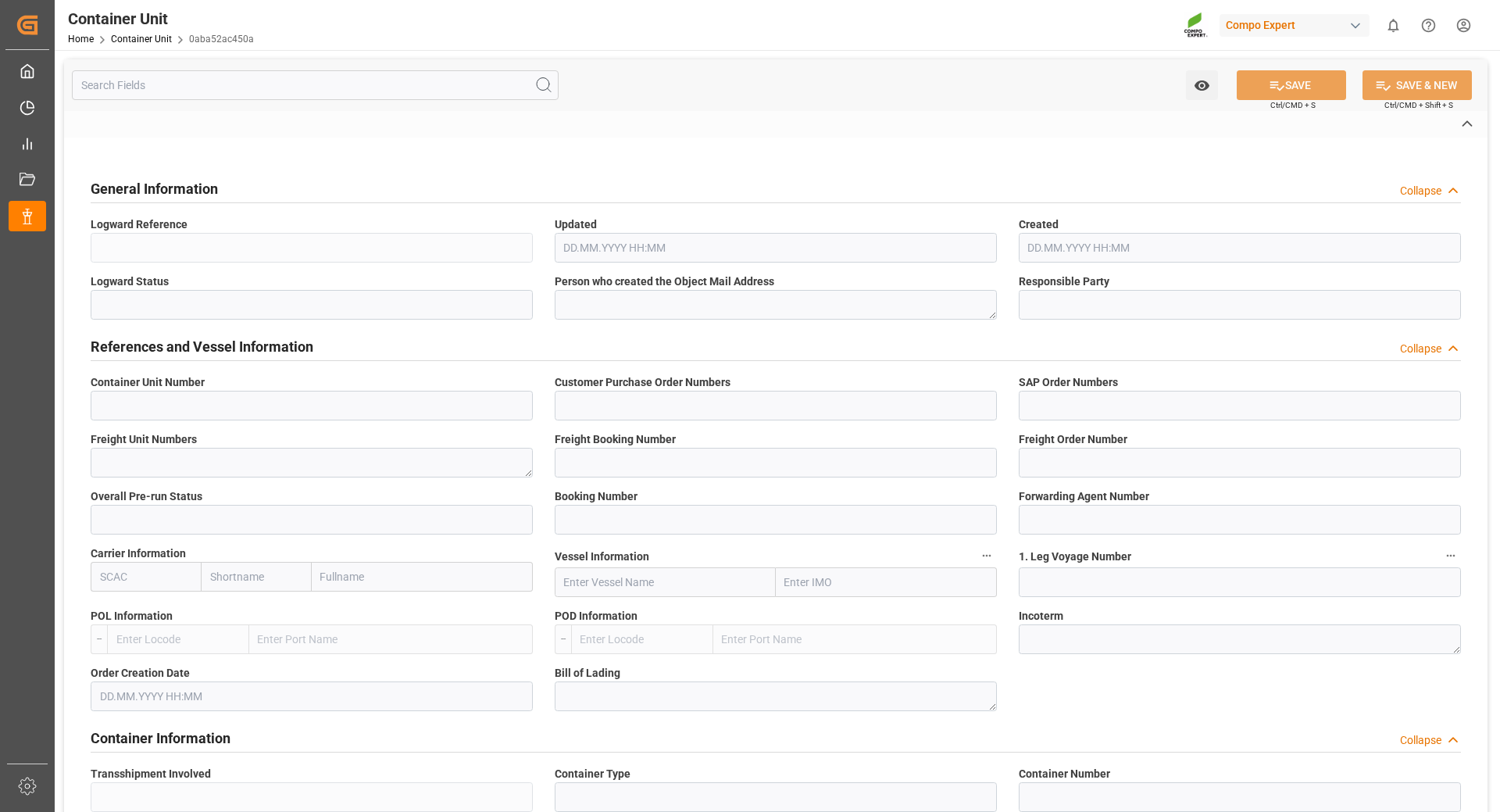
type input "No"
type input "40GP"
type input "MRKU0727478"
type input "100603"
type input "2"
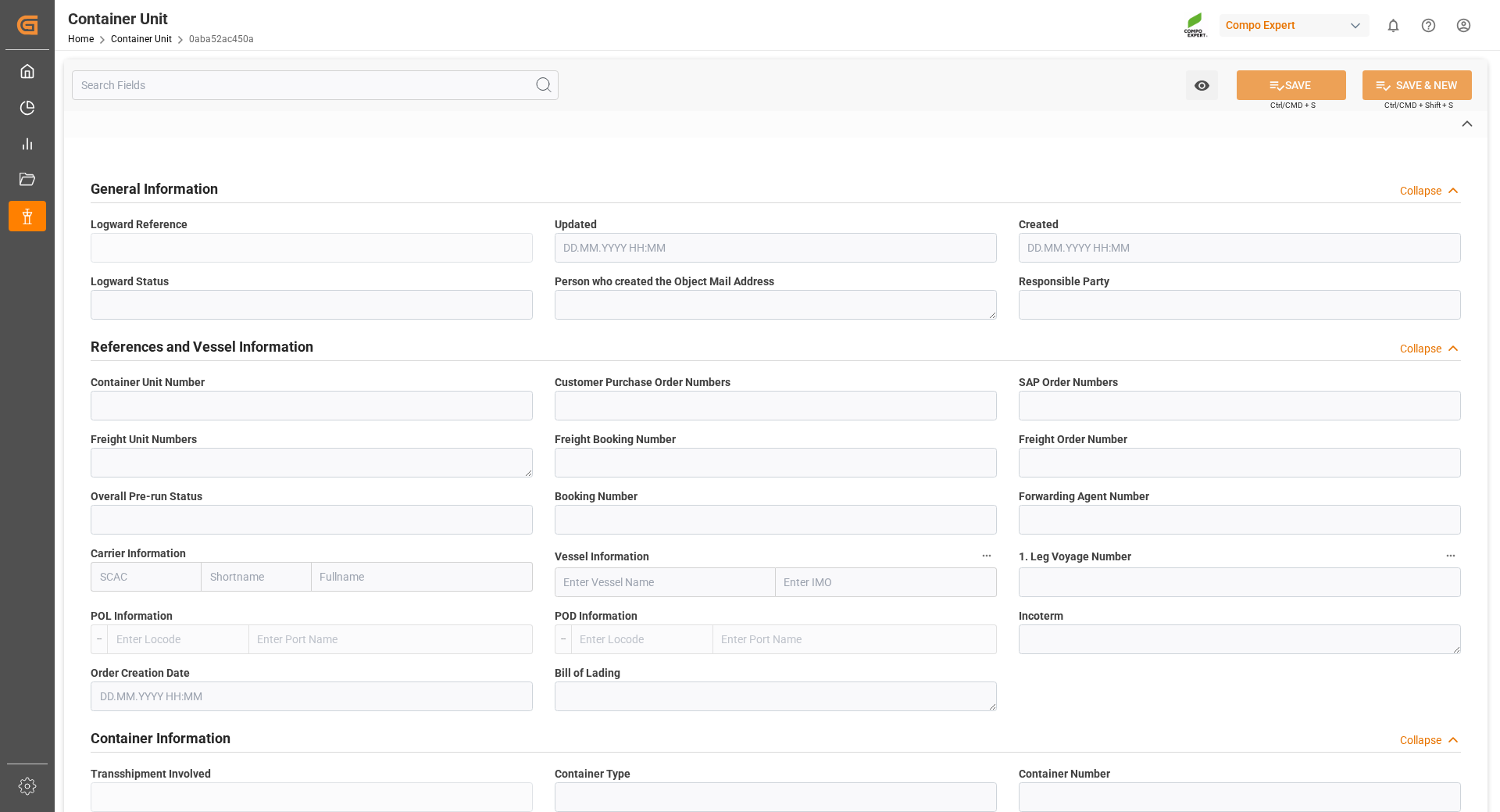
type input "25DE290369735634B9"
type textarea "Z101"
type textarea "34746"
type input "[GEOGRAPHIC_DATA]"
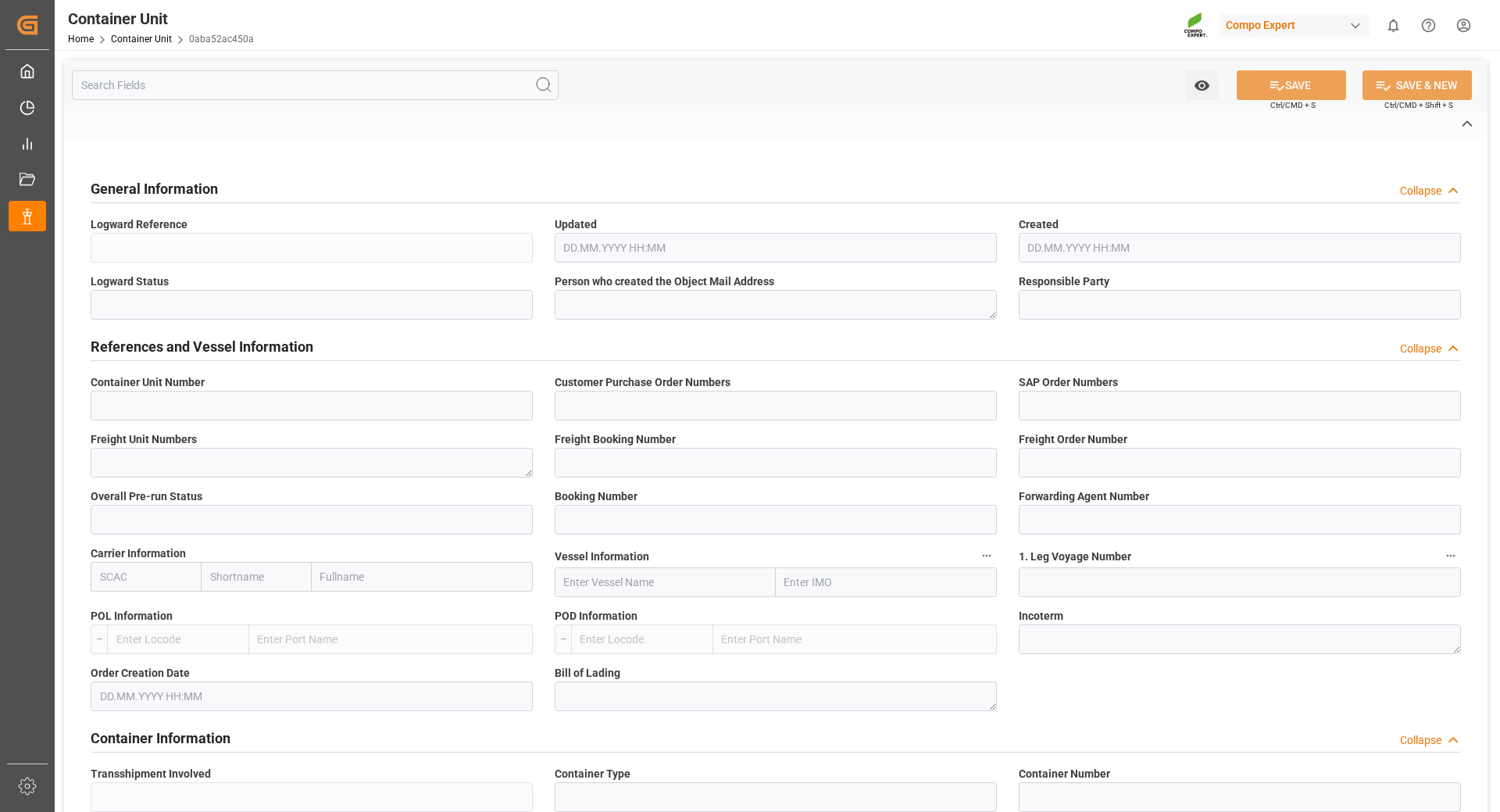
type input "EUR"
type textarea "3200"
type textarea "FLO T PERM [DATE] 25kg (x42) INT"
type textarea "4307702899"
type input "[GEOGRAPHIC_DATA]"
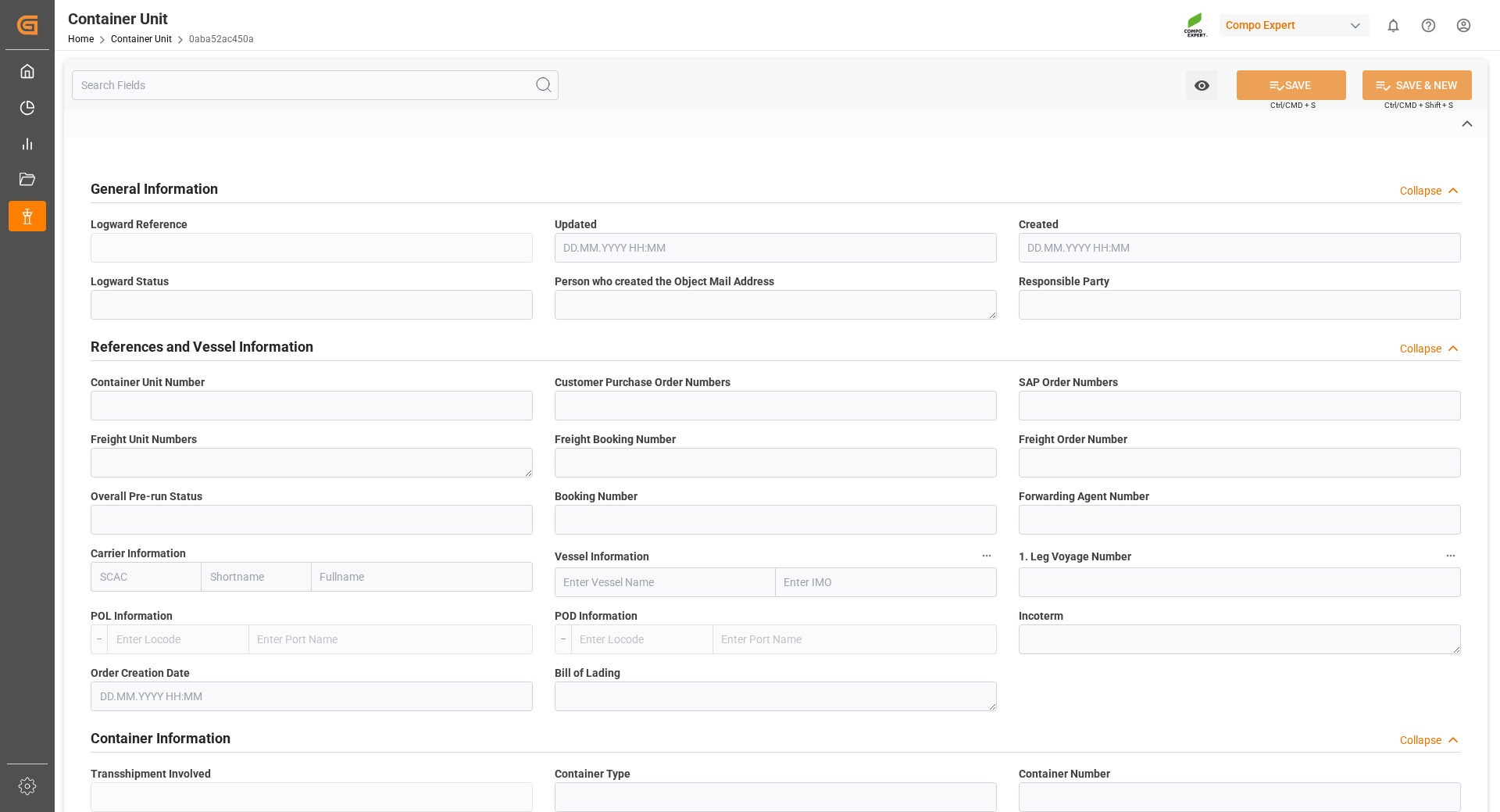
type input "[GEOGRAPHIC_DATA]"
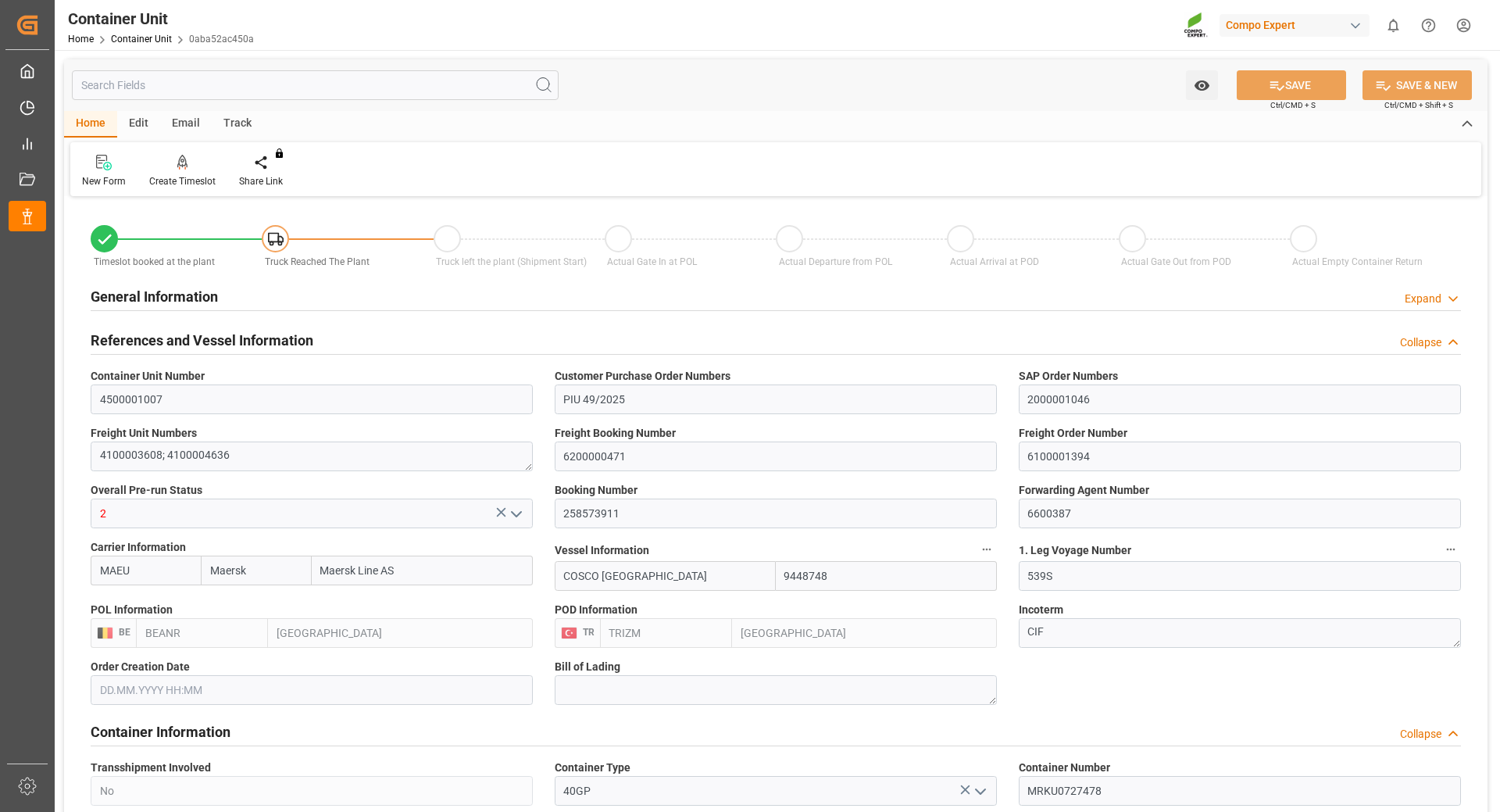
type input "Maersk"
type input "Maersk Line AS"
type input "9448748"
type input "BEANR"
type input "TRIZM"
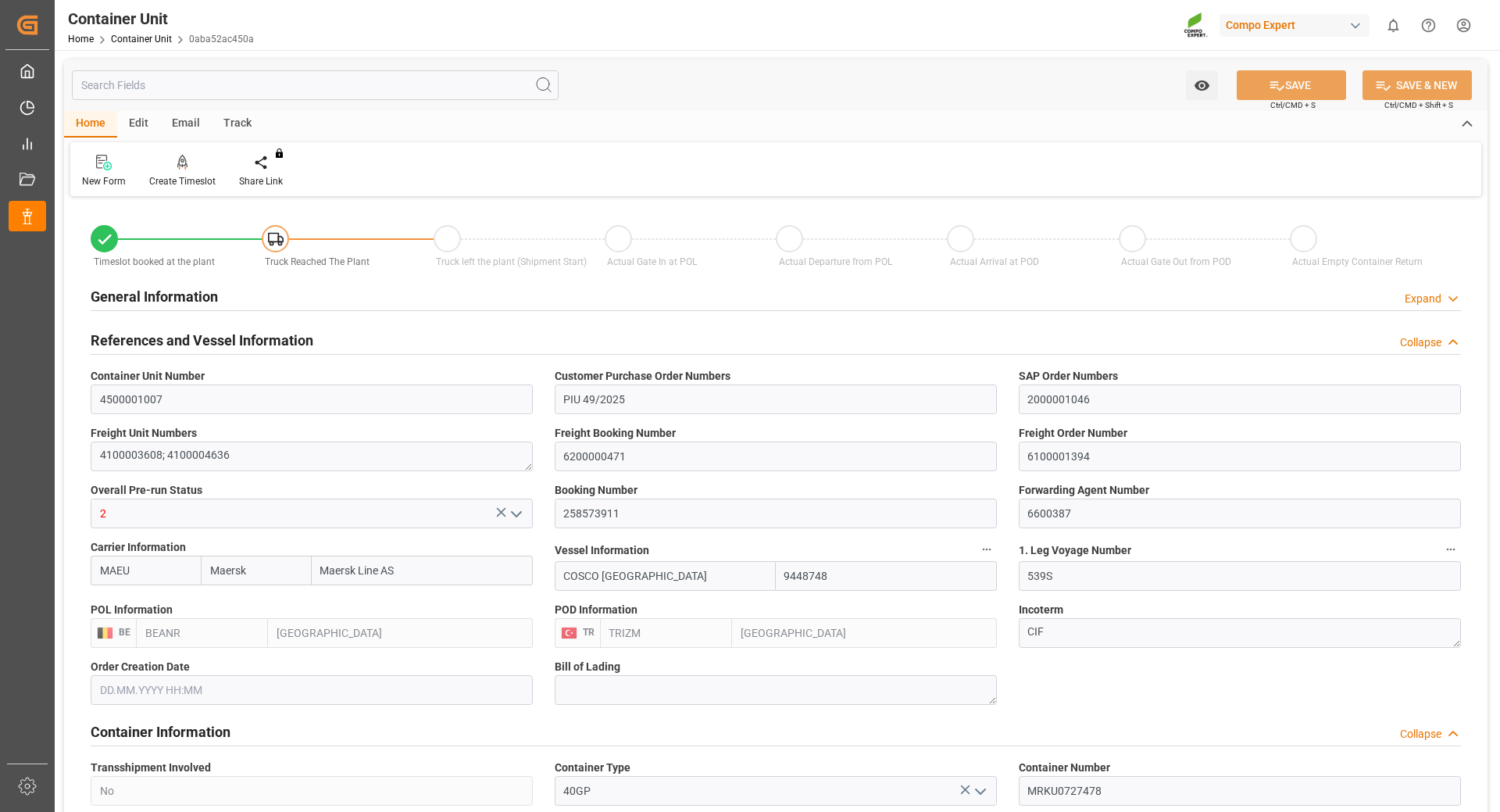
type input "7"
type input "0"
type input "8"
type input "0"
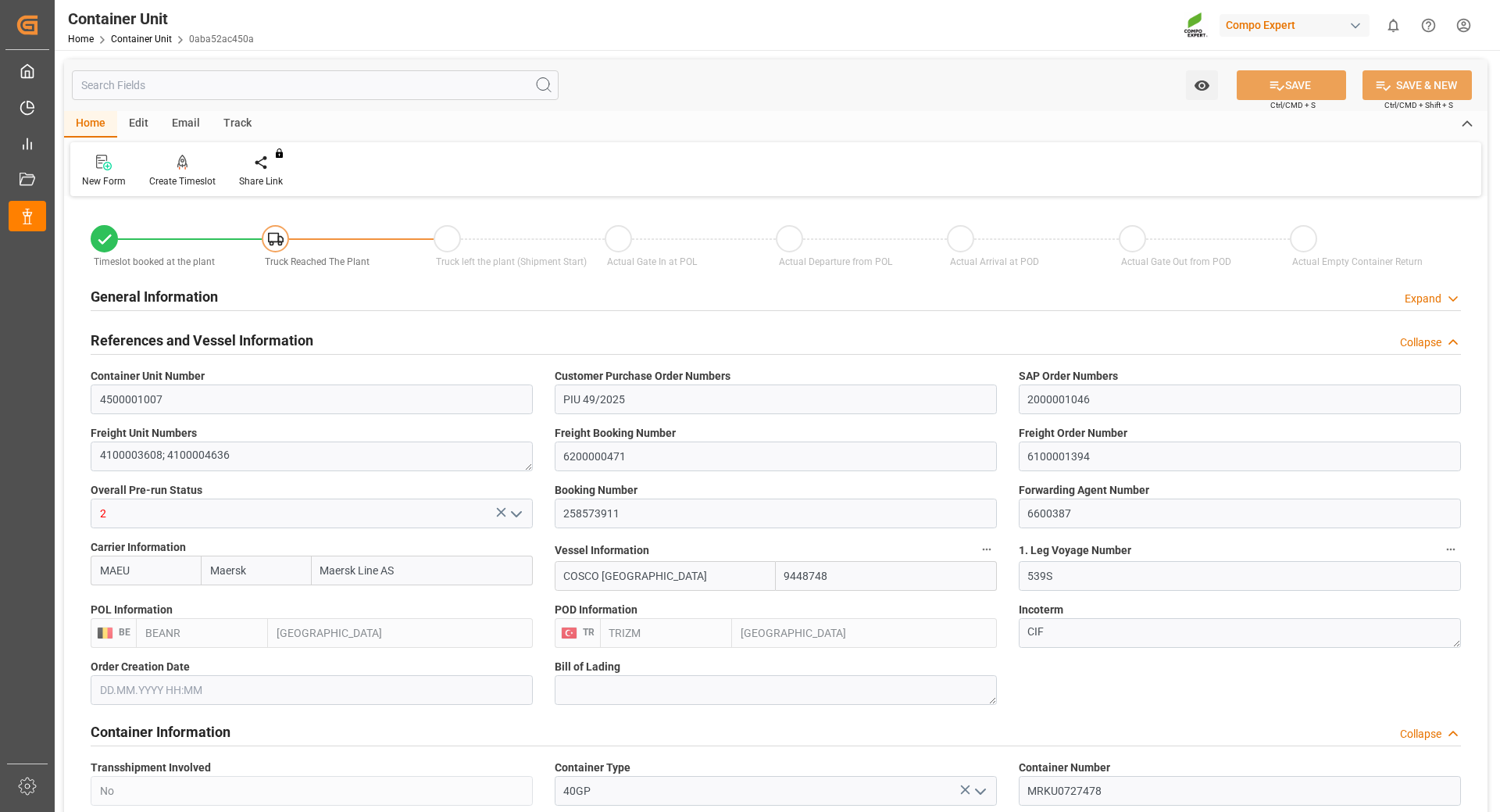
type input "42999.6"
type input "BEANR"
type input "TRIZM"
type input "[DATE] 12:00"
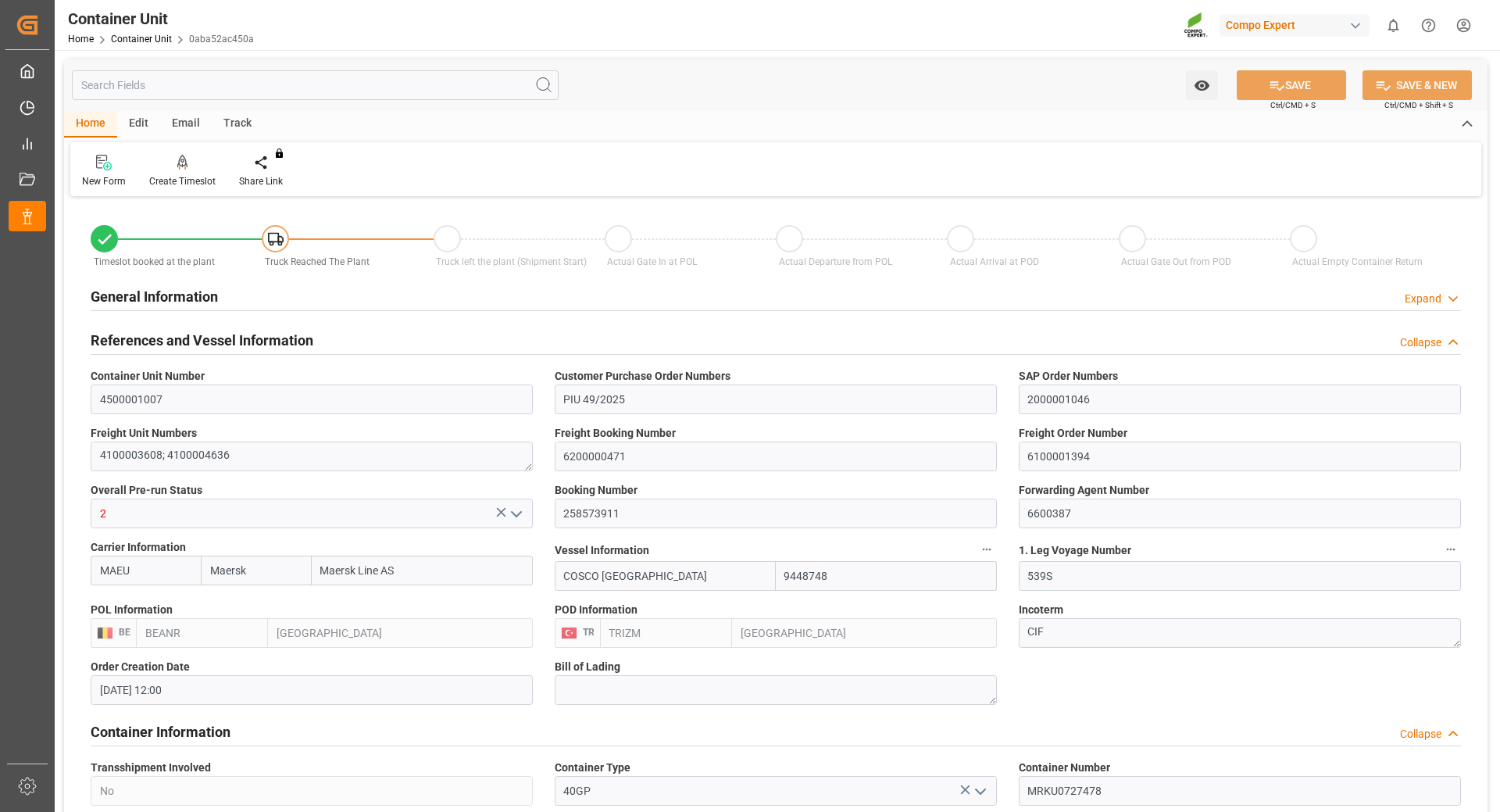
type input "[DATE]"
type input "[DATE] 03:00"
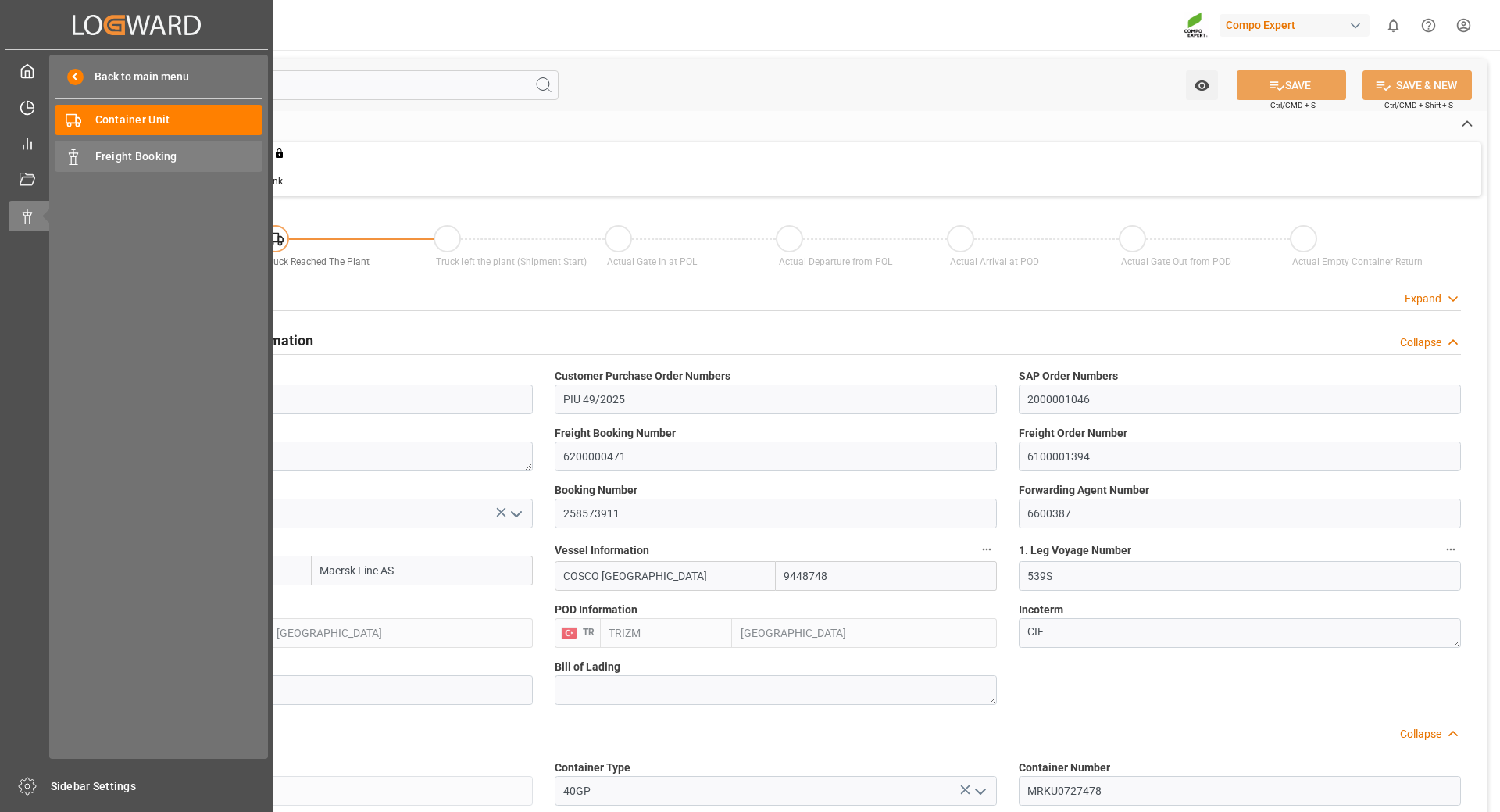
click at [142, 163] on span "Freight Booking" at bounding box center [180, 156] width 168 height 17
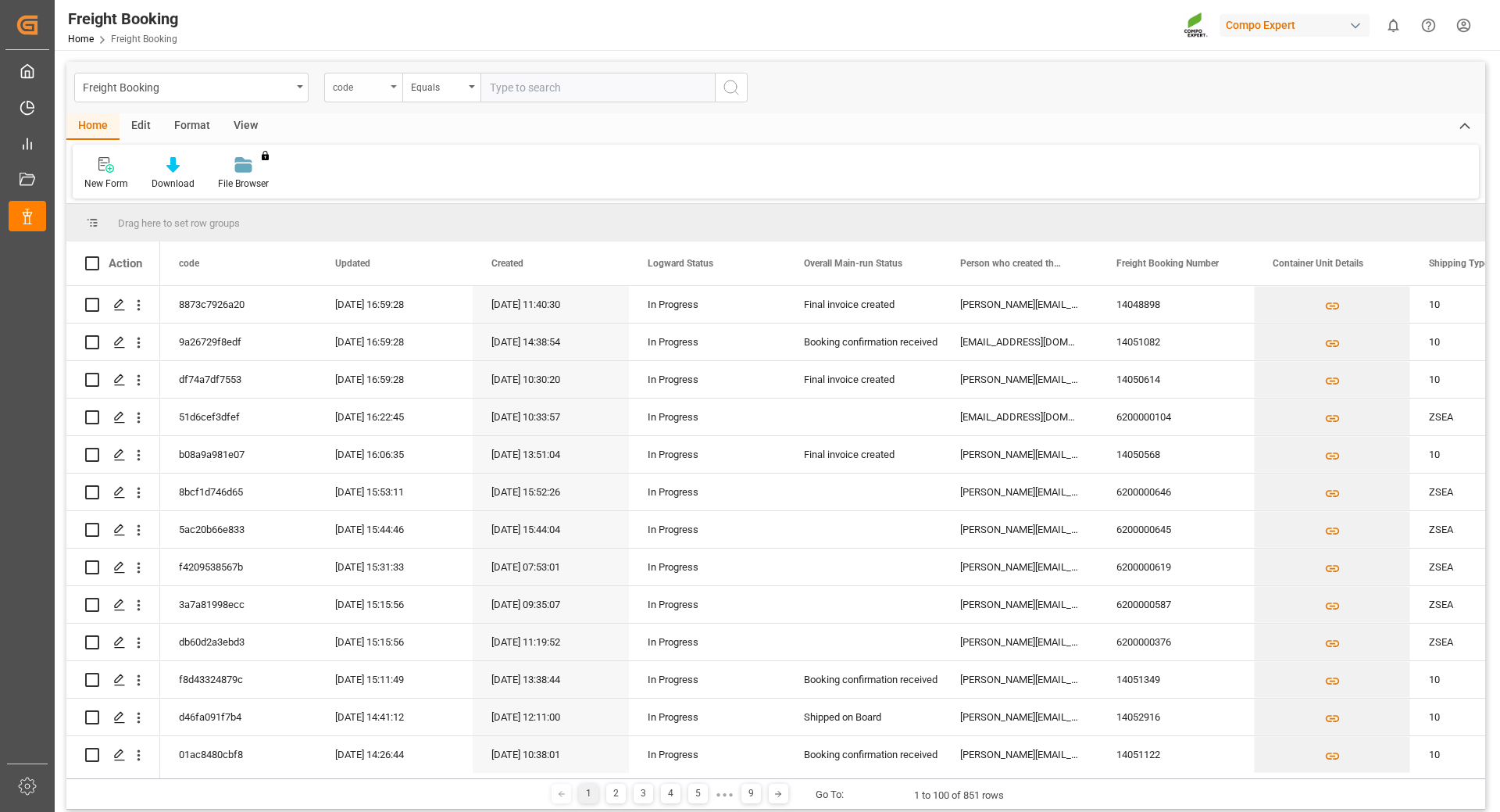
click at [378, 87] on div "code" at bounding box center [359, 85] width 53 height 18
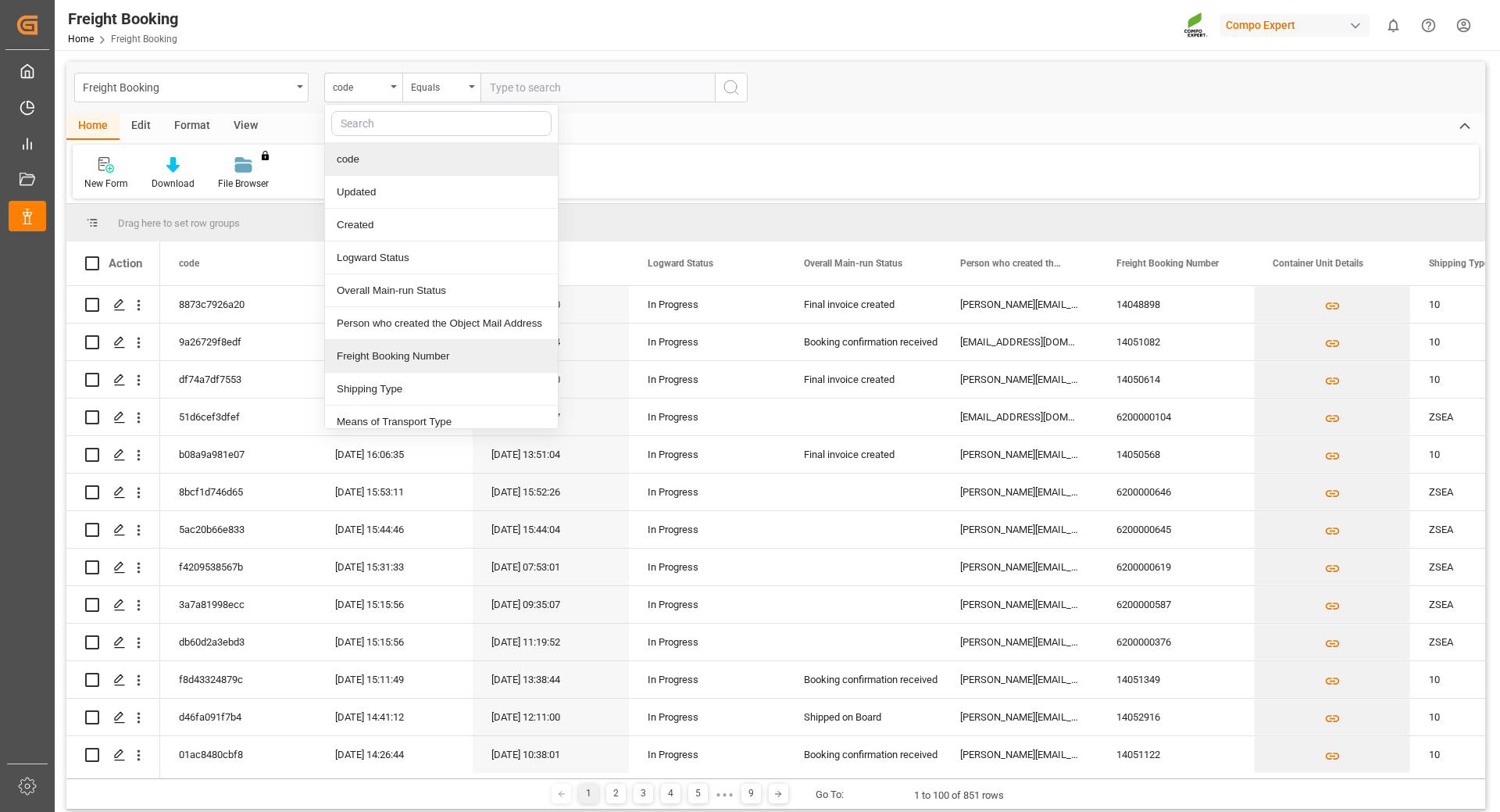
click at [413, 361] on div "Freight Booking Number" at bounding box center [441, 356] width 233 height 33
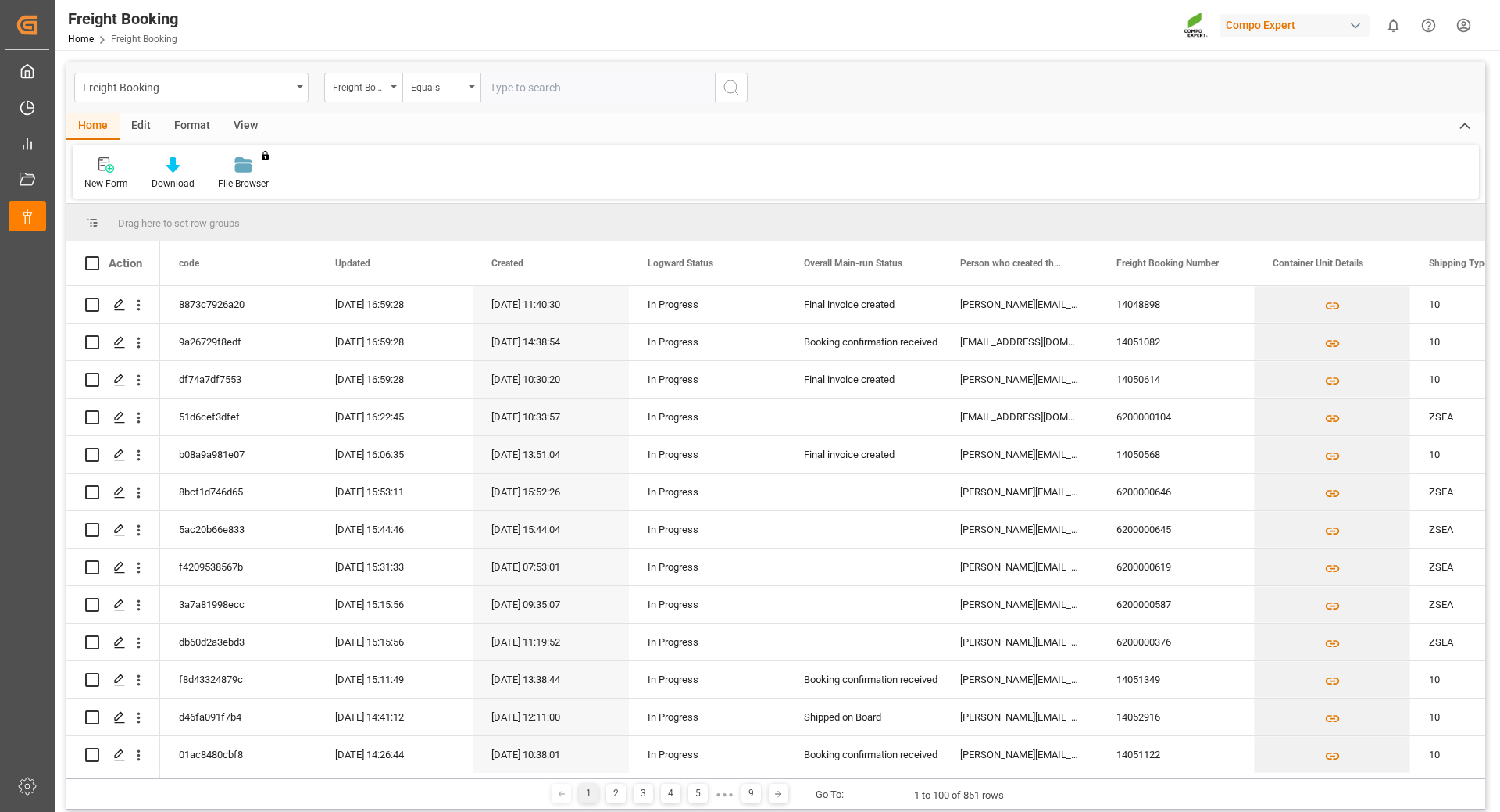
click at [593, 74] on input "text" at bounding box center [597, 87] width 234 height 29
paste input "6200000471"
type input "6200000471"
click at [738, 88] on icon "search button" at bounding box center [731, 87] width 19 height 19
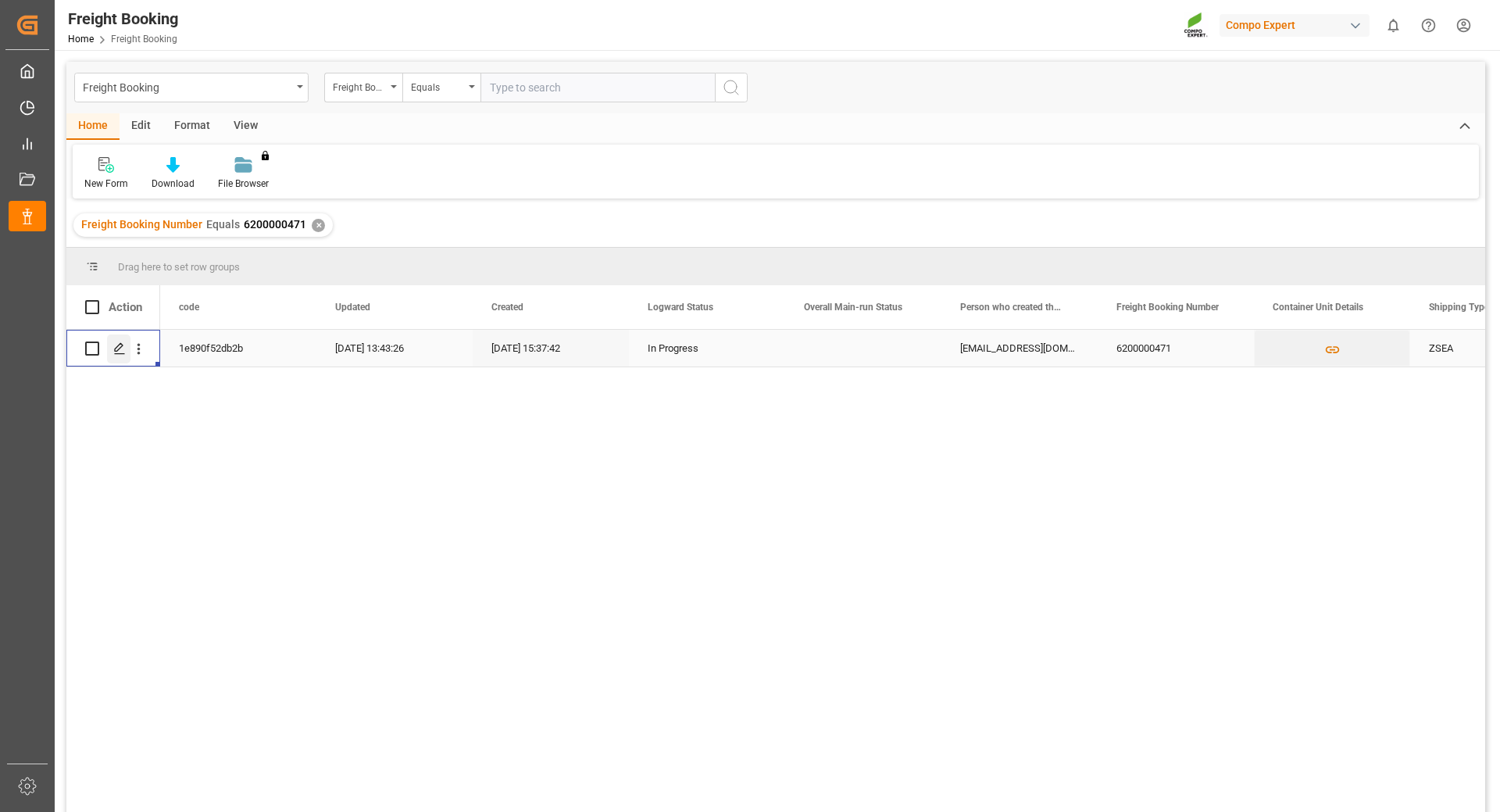
click at [126, 357] on div "Press SPACE to select this row." at bounding box center [119, 349] width 23 height 29
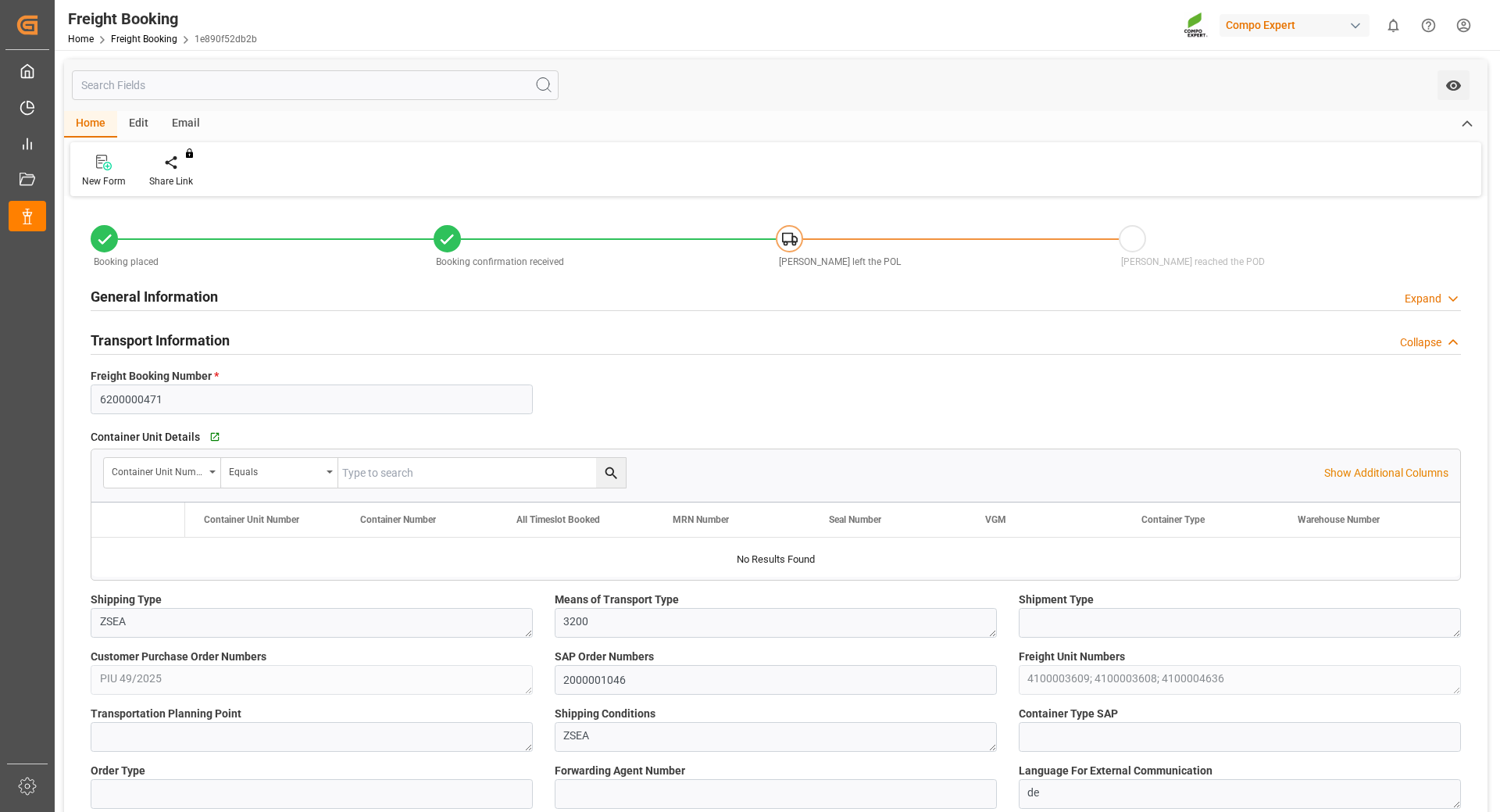
type input "Maersk"
type input "Maersk Line AS"
type input "9448748"
type input "BEANR"
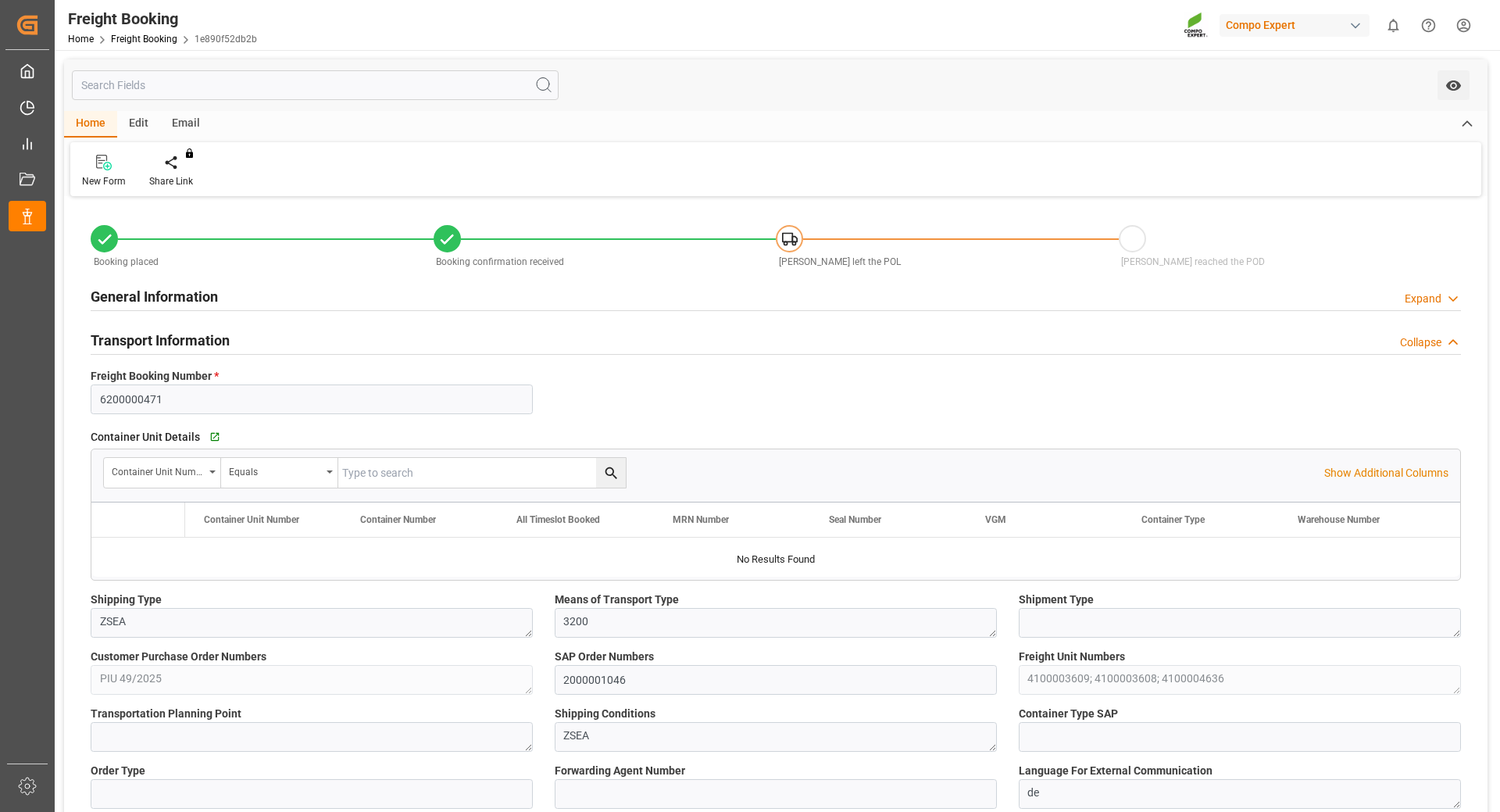
type input "TRIZM"
type input "0"
type input "69311.6"
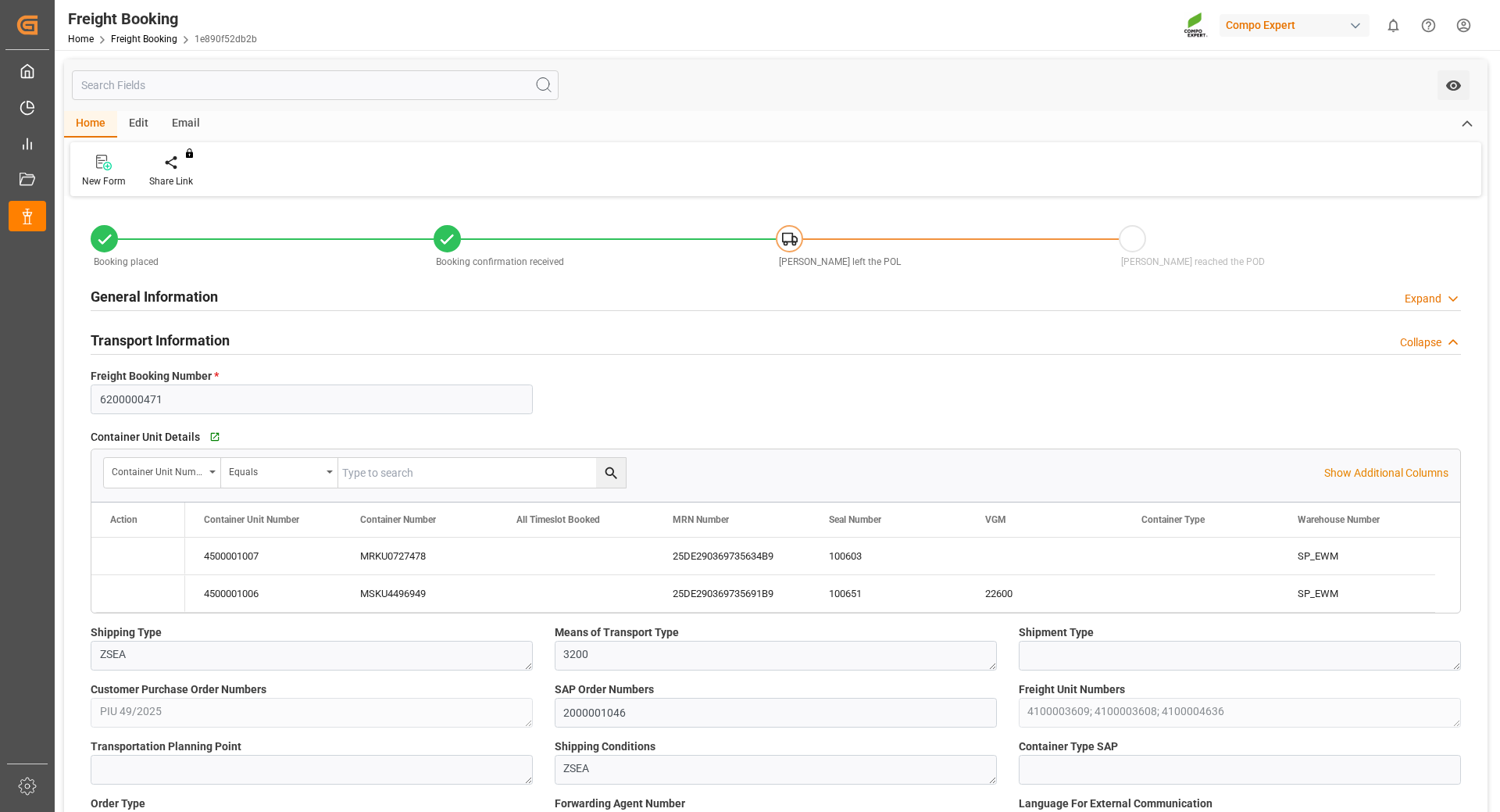
type input "[DATE] 01:00"
type input "[DATE] 00:00"
type input "[DATE] 03:00"
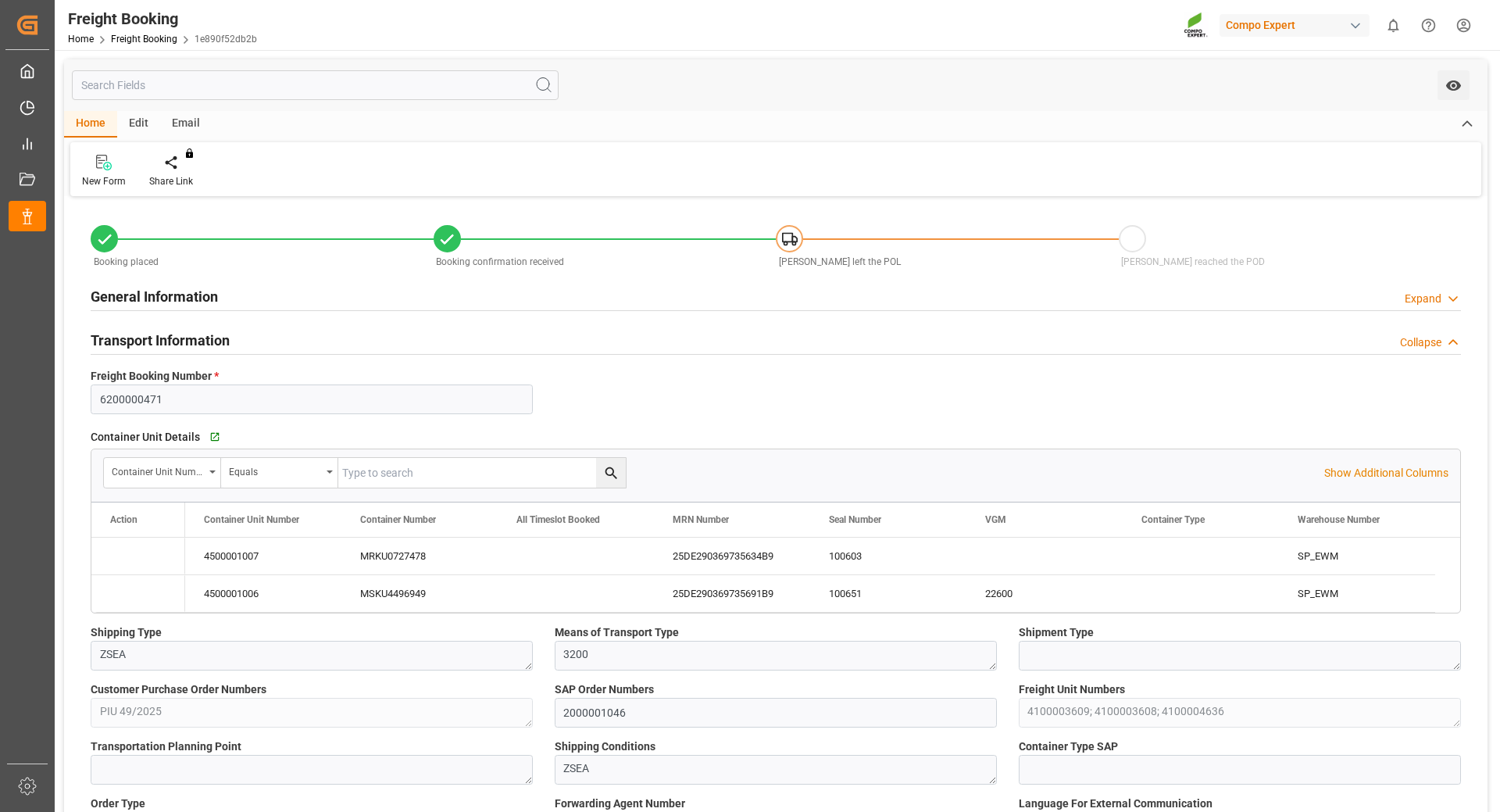
type input "[DATE] 15:37"
type input "[DATE] 17:17"
type input "[DATE] 07:40"
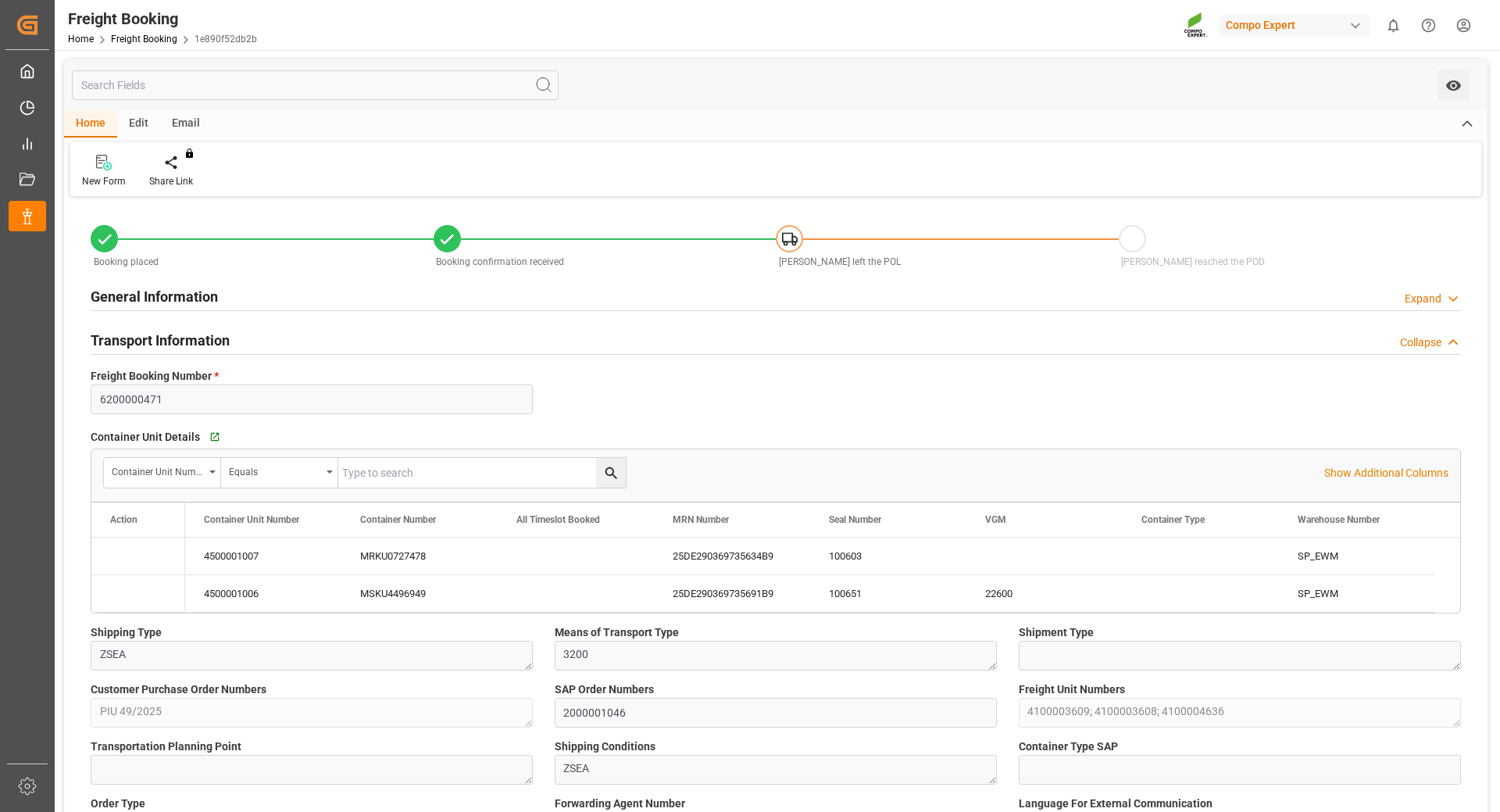
type input "[DATE] 07:40"
type input "[DATE] 13:12"
click at [117, 595] on icon "Press SPACE to select this row." at bounding box center [124, 593] width 17 height 17
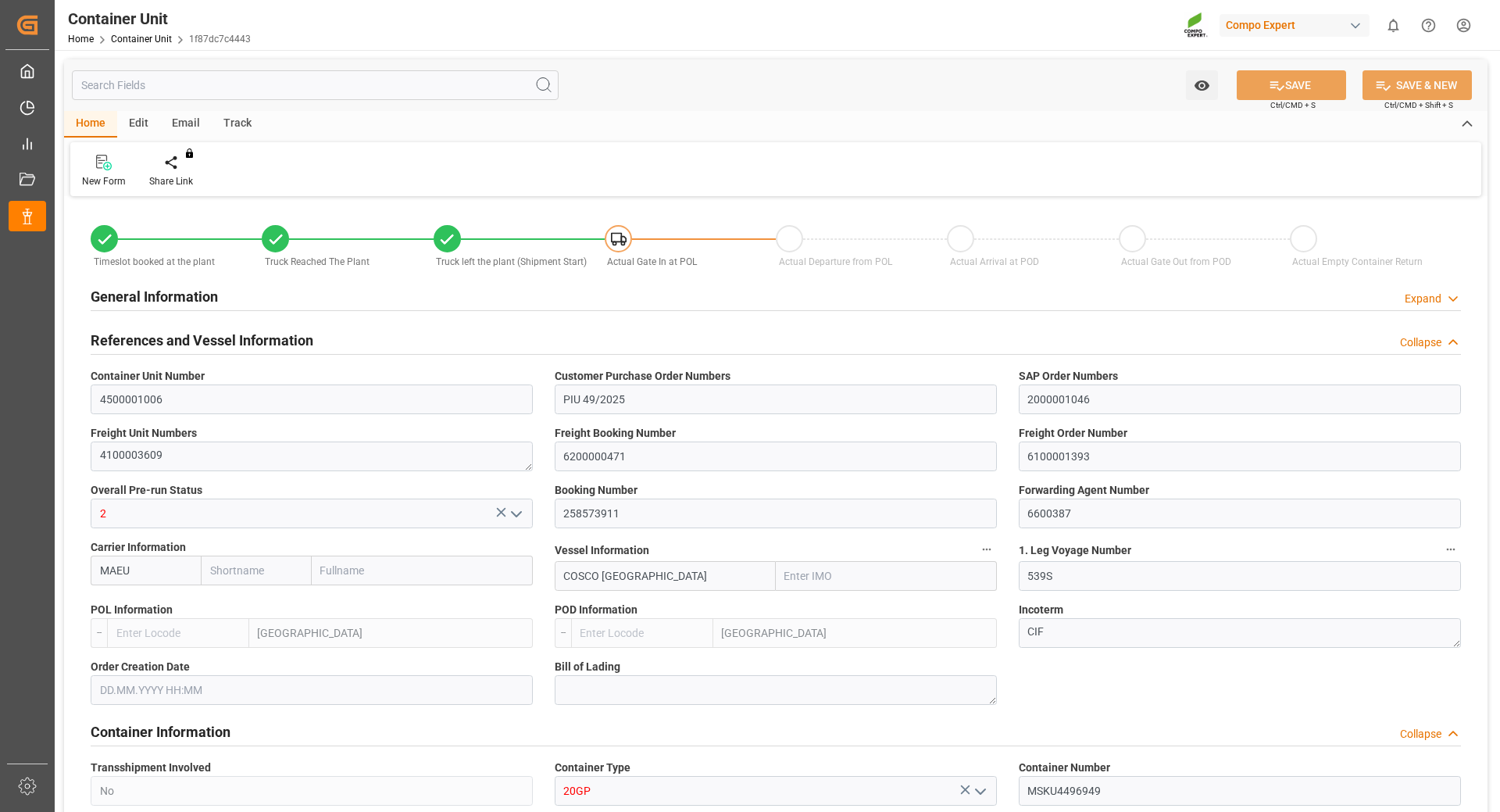
type input "Maersk"
type input "Maersk Line AS"
type input "9448748"
type input "BEANR"
type input "TRIZM"
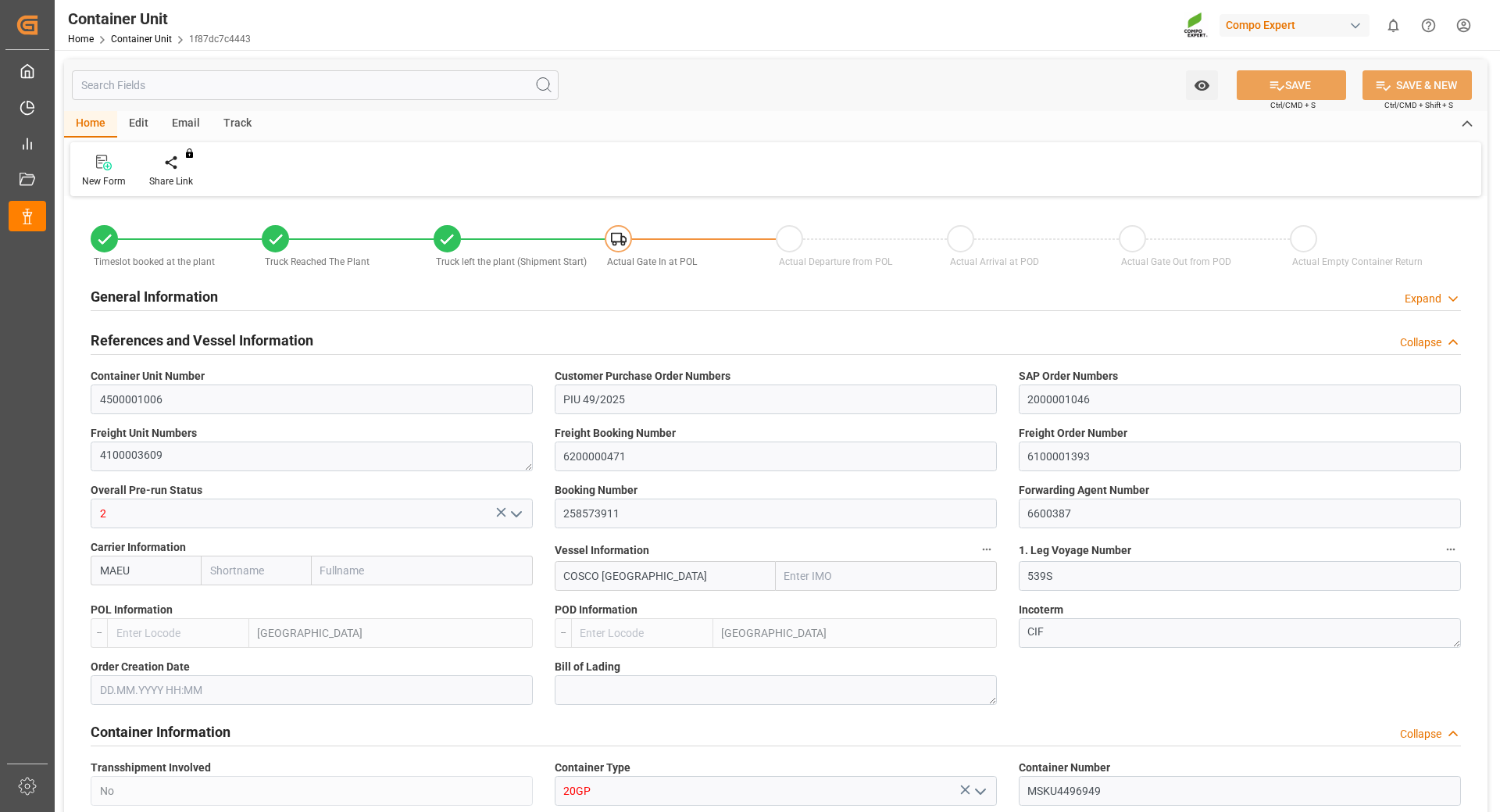
type input "22600"
type input "7"
type input "0"
type input "8"
type input "0"
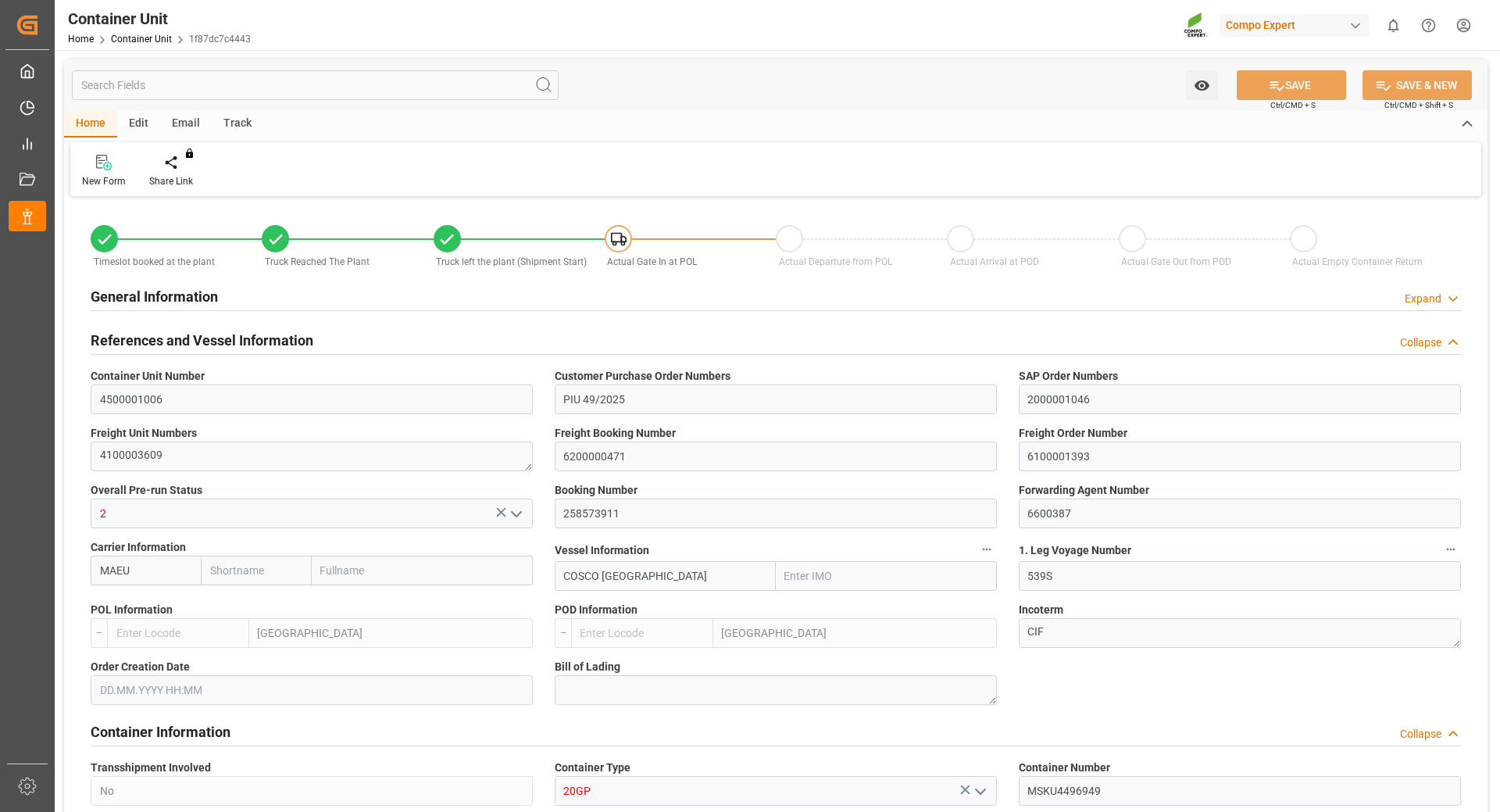
type input "0"
type input "26312"
type input "BEANR"
type input "TRIZM"
type input "[DATE] 12:00"
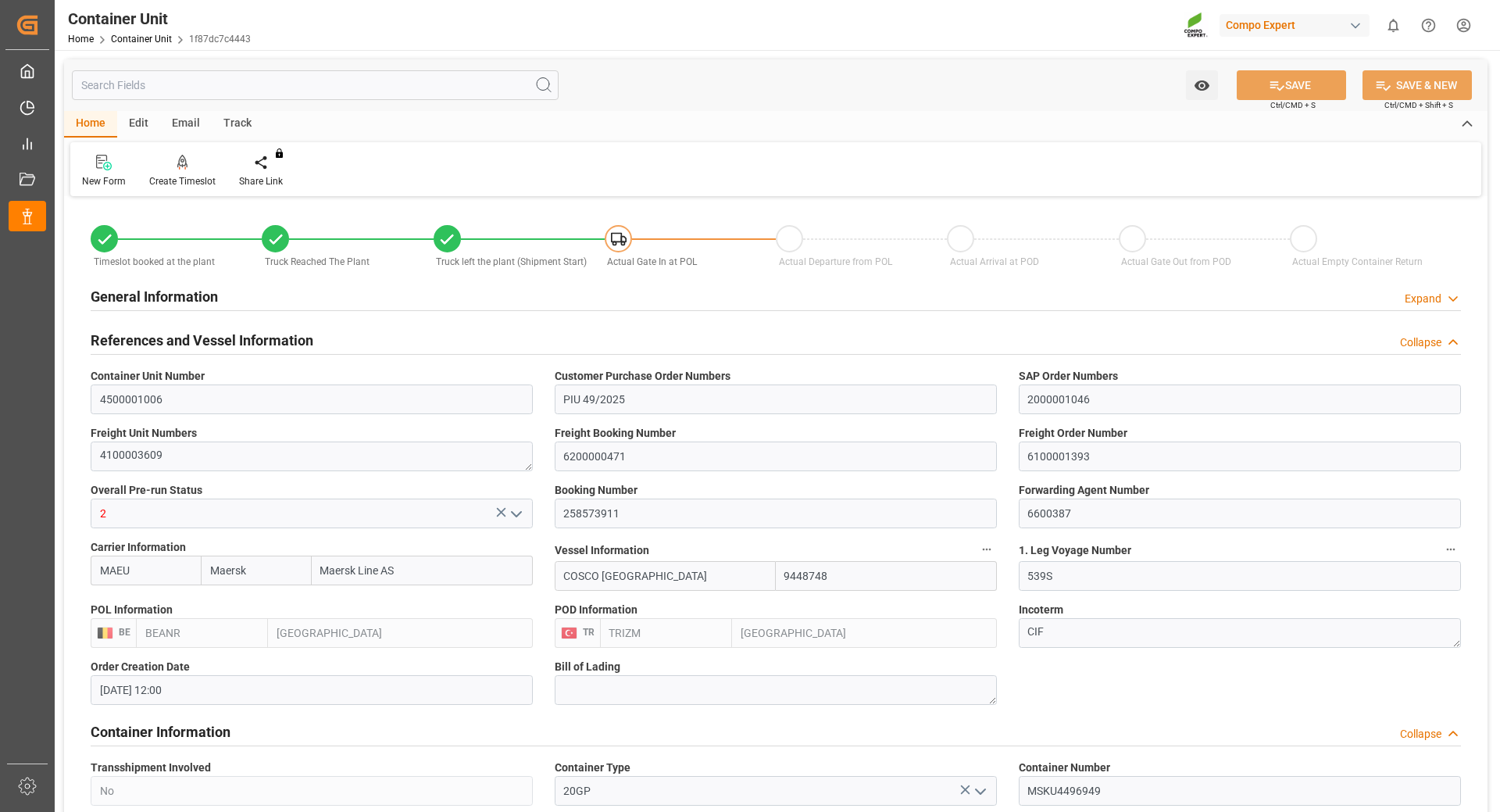
type input "[DATE] 12:00"
type input "25.09.2025 14:07"
type input "25.09.2025 16:24"
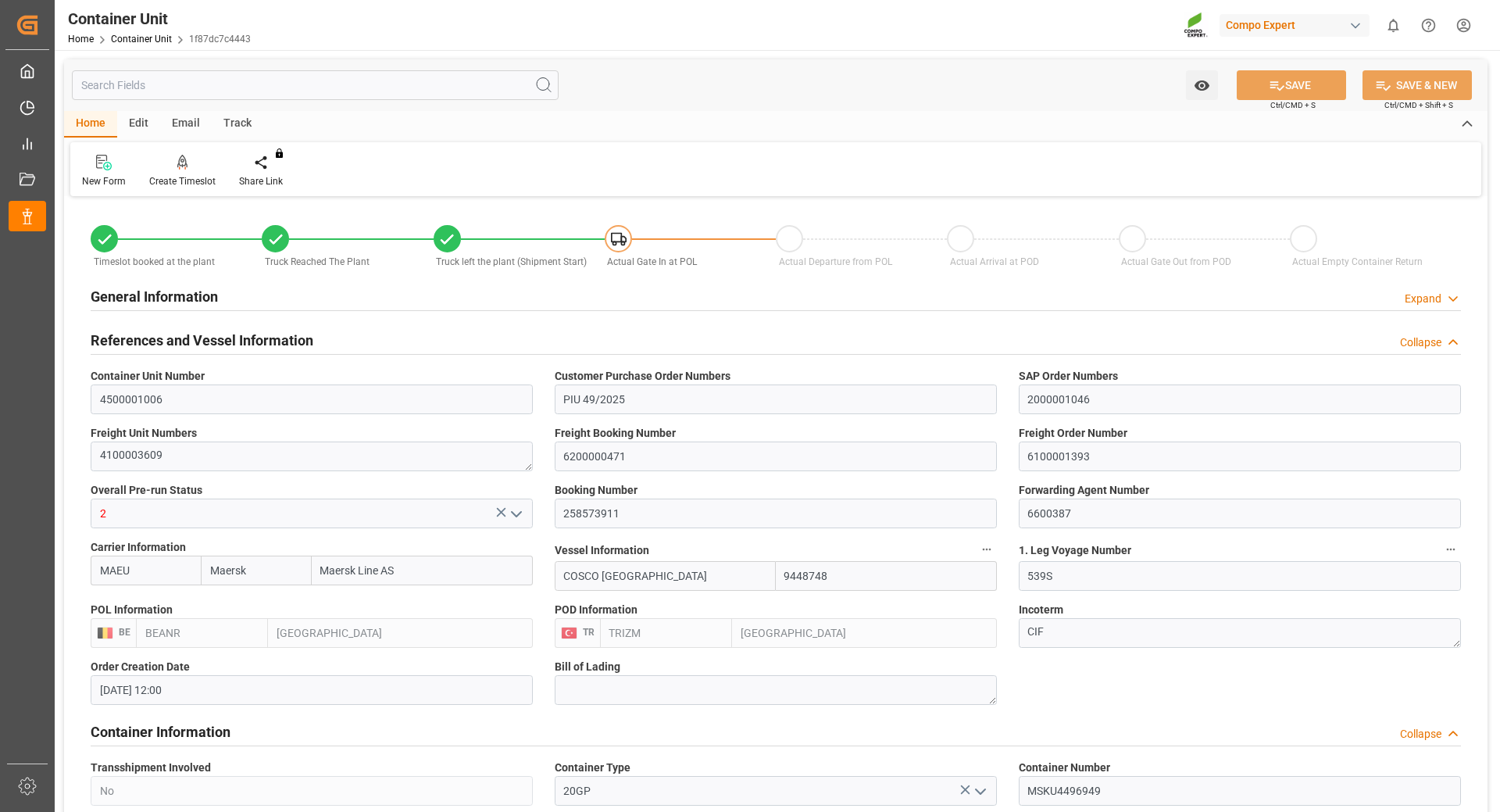
type input "[DATE]"
type input "[DATE] 03:00"
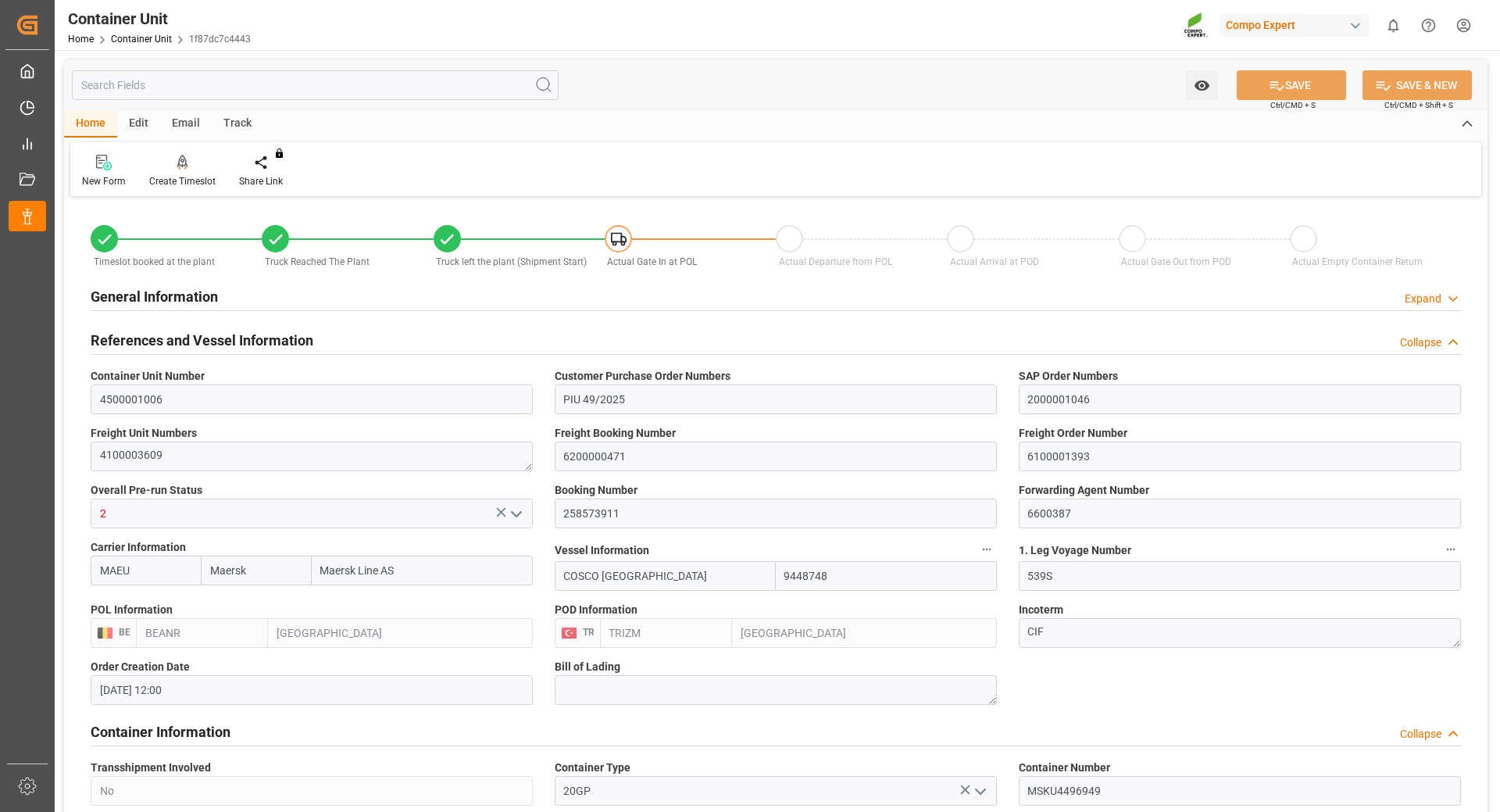
type input "[DATE] 03:00"
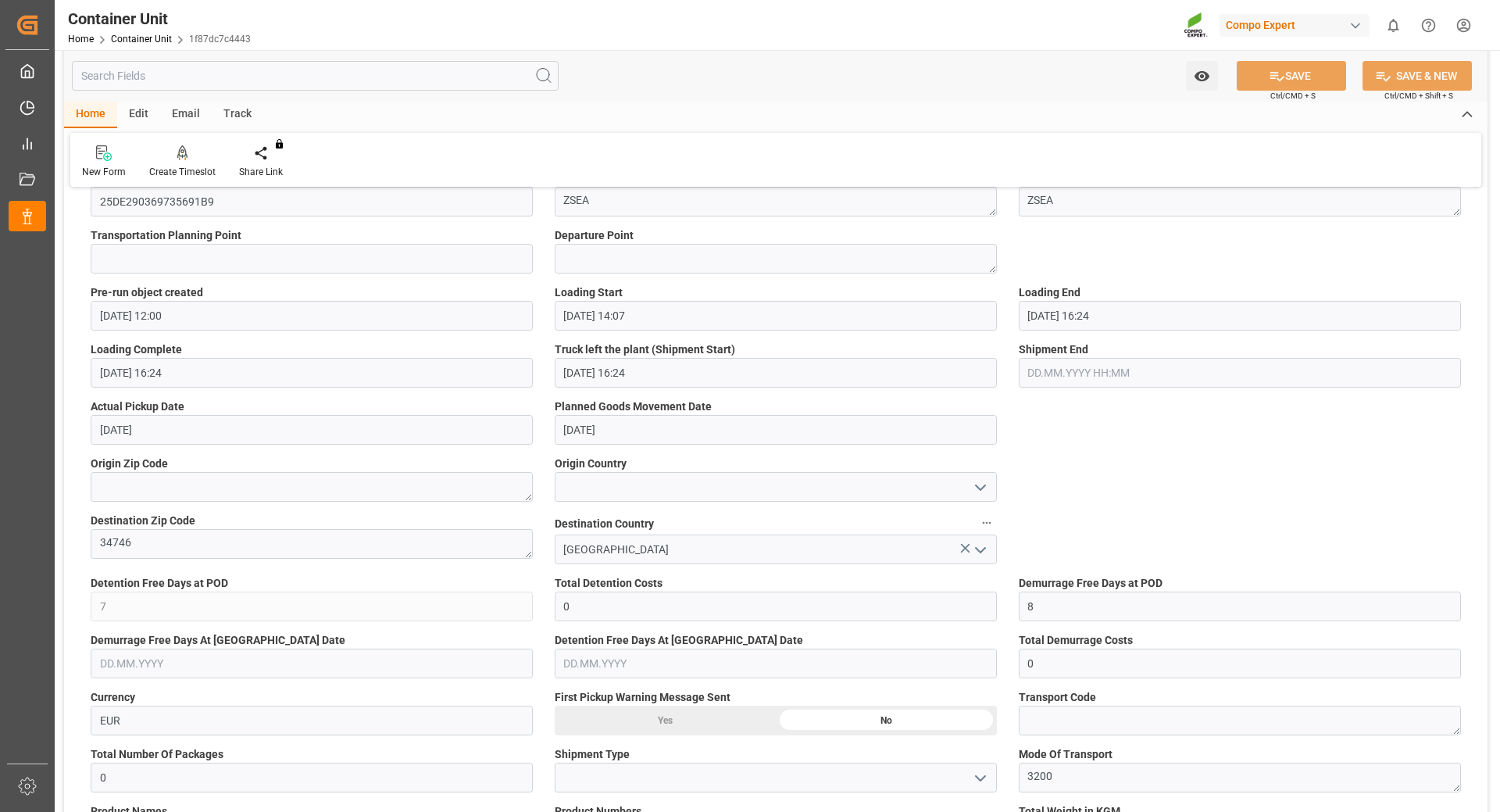
scroll to position [860, 0]
